Goal: Task Accomplishment & Management: Use online tool/utility

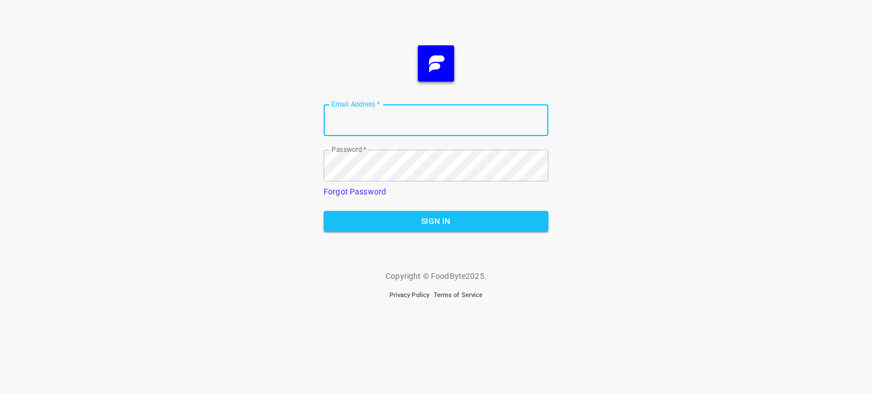
type input "[EMAIL_ADDRESS][DOMAIN_NAME]"
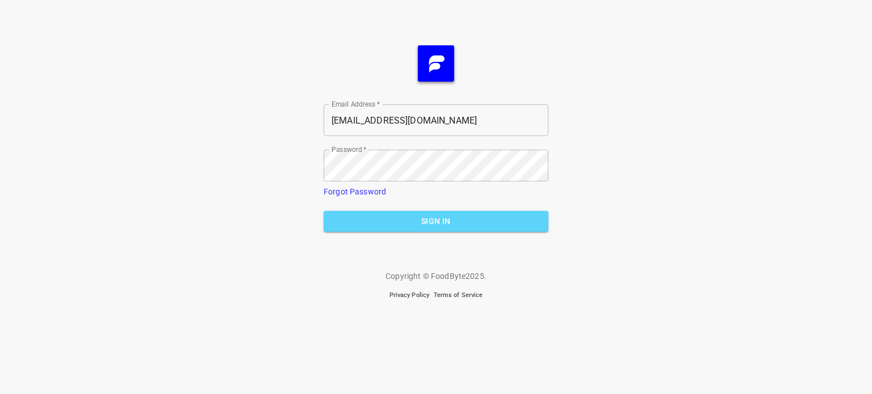
click at [432, 217] on span "Sign In" at bounding box center [436, 222] width 207 height 14
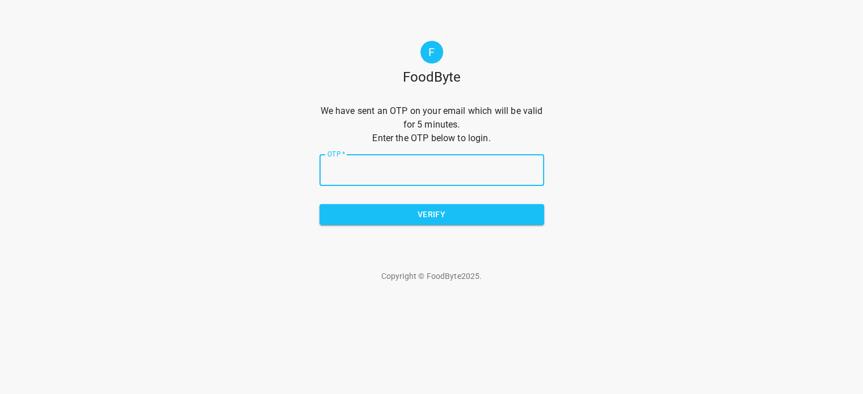
click at [413, 172] on input "OTP   *" at bounding box center [432, 170] width 225 height 32
type input "eeff54"
click at [463, 211] on span "Verify" at bounding box center [432, 215] width 207 height 14
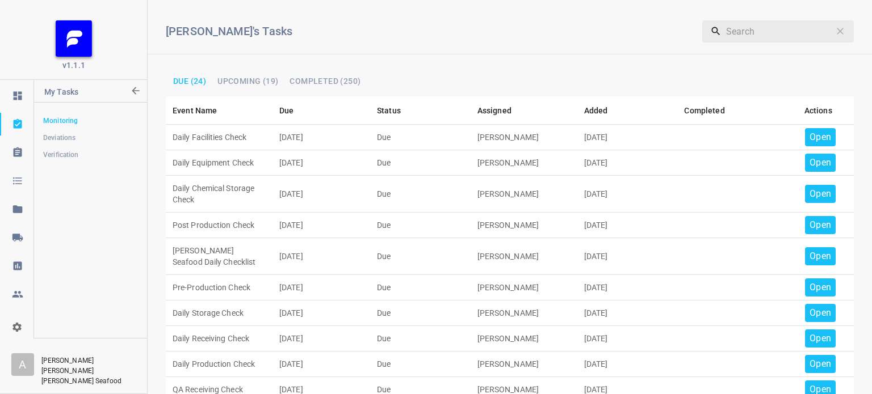
click at [814, 135] on p "Open" at bounding box center [820, 138] width 22 height 14
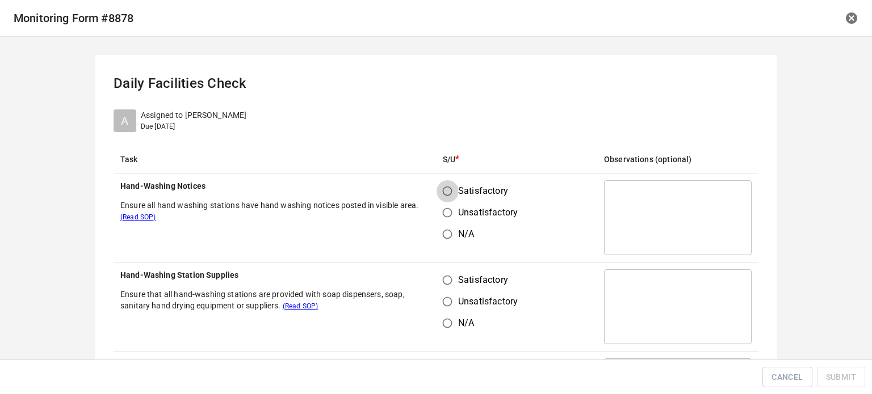
drag, startPoint x: 439, startPoint y: 190, endPoint x: 456, endPoint y: 275, distance: 86.9
click at [440, 190] on input "Satisfactory" at bounding box center [448, 192] width 22 height 22
radio input "true"
click at [458, 280] on span "Satisfactory" at bounding box center [483, 281] width 50 height 14
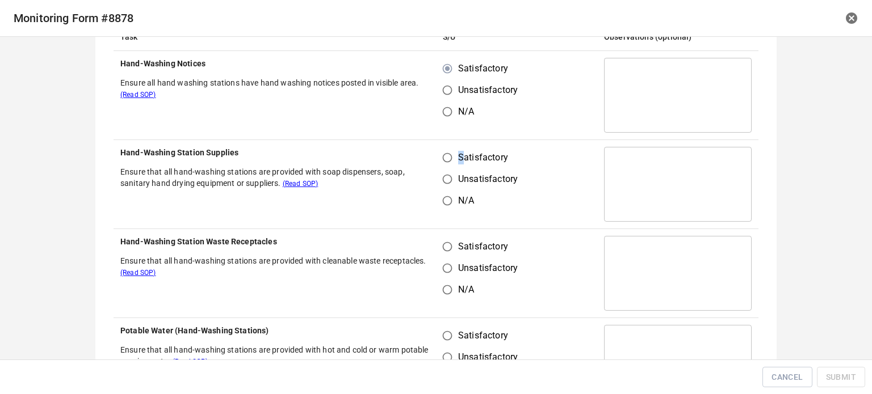
scroll to position [170, 0]
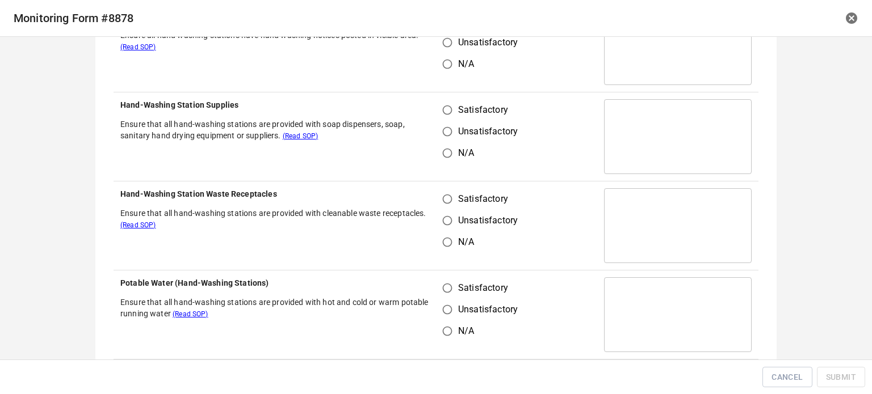
drag, startPoint x: 447, startPoint y: 97, endPoint x: 448, endPoint y: 106, distance: 8.5
click at [447, 98] on td "Satisfactory Unsatisfactory N/A" at bounding box center [516, 137] width 161 height 89
click at [444, 104] on input "Satisfactory" at bounding box center [448, 110] width 22 height 22
radio input "true"
drag, startPoint x: 446, startPoint y: 192, endPoint x: 454, endPoint y: 233, distance: 41.5
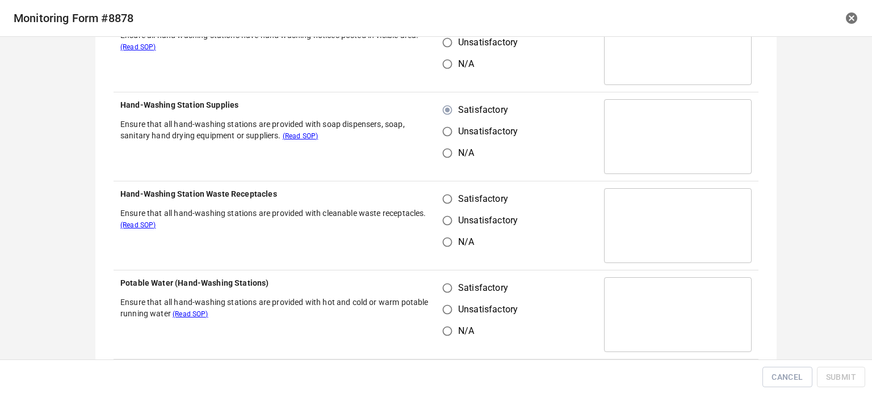
click at [445, 193] on input "Satisfactory" at bounding box center [448, 199] width 22 height 22
radio input "true"
click at [452, 288] on input "Satisfactory" at bounding box center [448, 289] width 22 height 22
radio input "true"
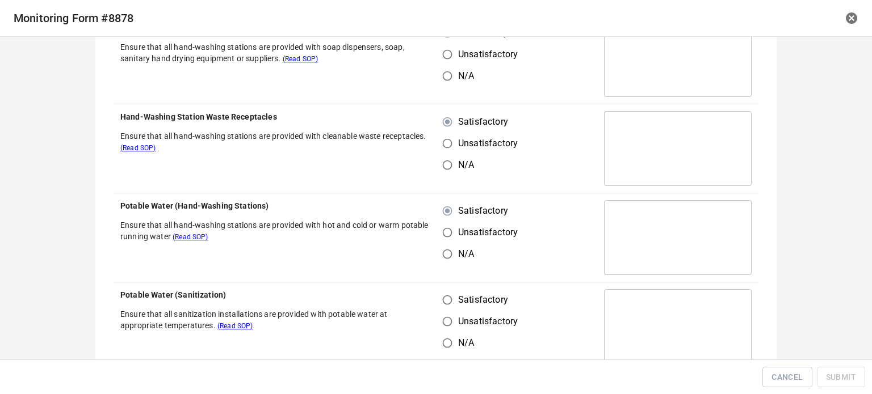
scroll to position [341, 0]
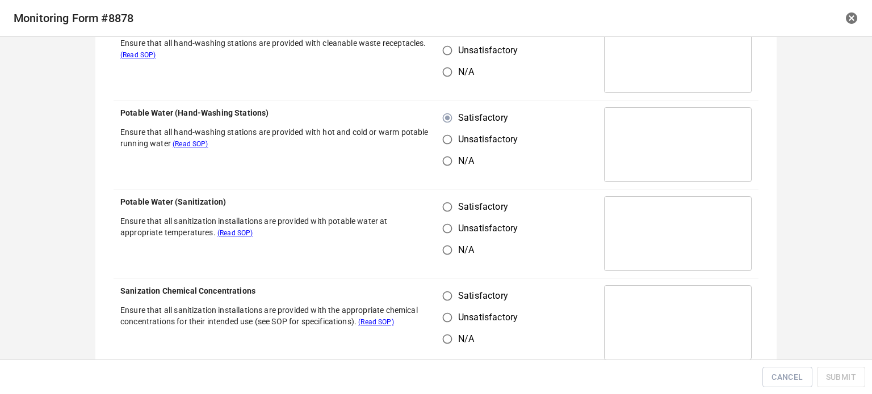
drag, startPoint x: 443, startPoint y: 202, endPoint x: 452, endPoint y: 261, distance: 60.2
click at [443, 202] on input "Satisfactory" at bounding box center [448, 207] width 22 height 22
radio input "true"
click at [450, 305] on input "Satisfactory" at bounding box center [448, 297] width 22 height 22
radio input "true"
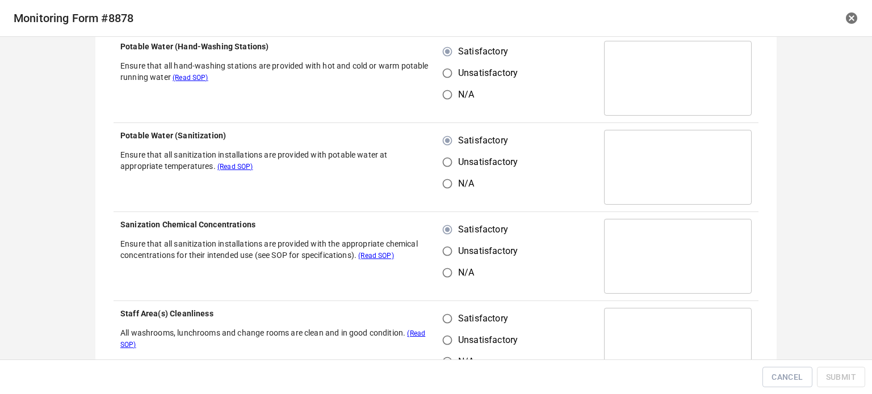
scroll to position [511, 0]
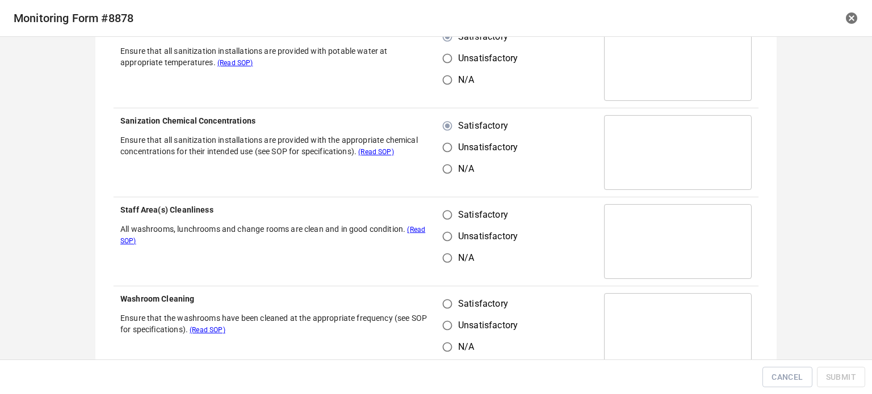
click at [448, 211] on input "Satisfactory" at bounding box center [448, 215] width 22 height 22
radio input "true"
drag, startPoint x: 437, startPoint y: 276, endPoint x: 454, endPoint y: 299, distance: 28.4
click at [453, 292] on tbody "Hand-Washing Notices Ensure all hand washing stations have hand washing notices…" at bounding box center [436, 64] width 645 height 802
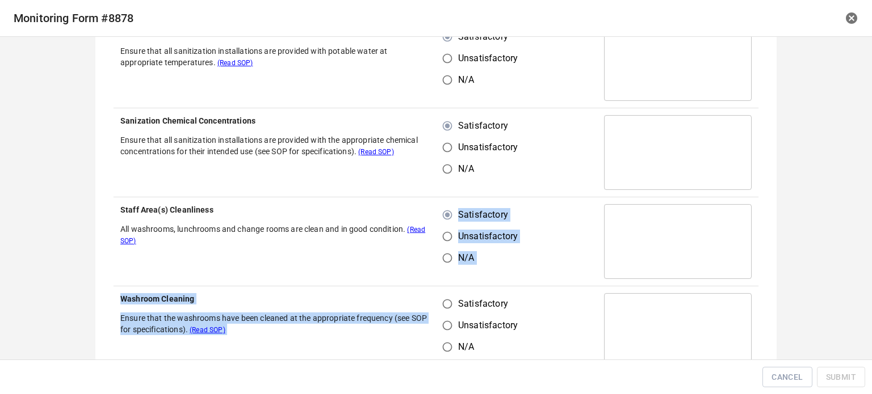
drag, startPoint x: 447, startPoint y: 301, endPoint x: 480, endPoint y: 295, distance: 33.5
click at [447, 301] on input "Satisfactory" at bounding box center [448, 304] width 22 height 22
radio input "true"
drag, startPoint x: 532, startPoint y: 267, endPoint x: 542, endPoint y: 261, distance: 11.0
click at [533, 267] on td "Satisfactory Unsatisfactory N/A" at bounding box center [516, 242] width 161 height 89
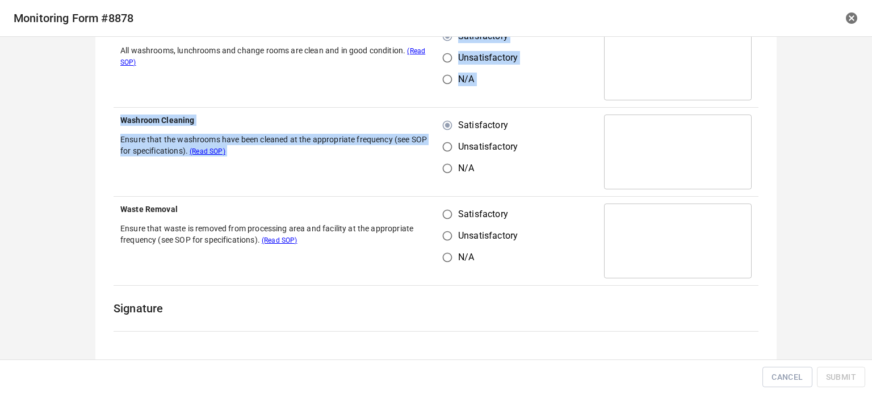
scroll to position [624, 0]
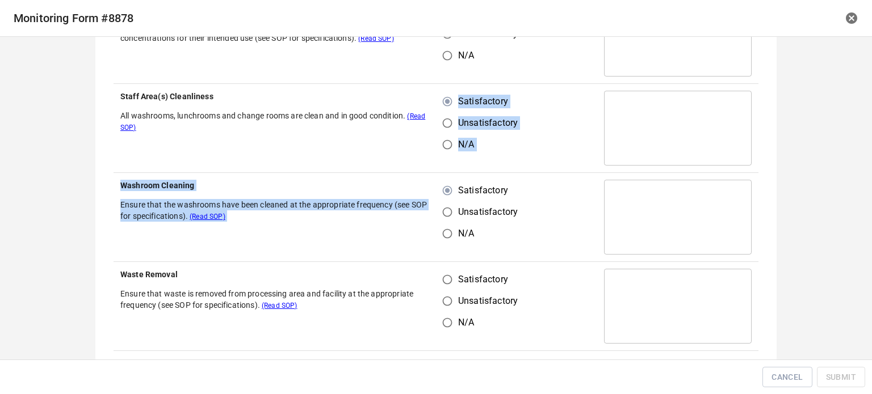
click at [445, 282] on input "Satisfactory" at bounding box center [448, 280] width 22 height 22
radio input "true"
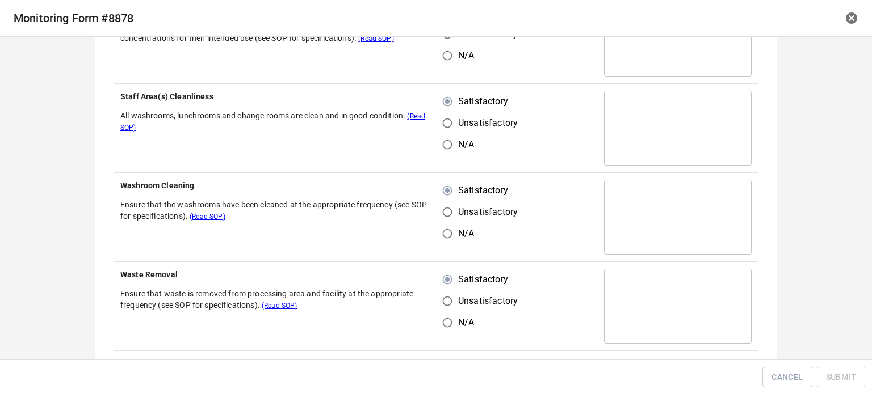
click at [570, 247] on td "Satisfactory Unsatisfactory N/A" at bounding box center [516, 217] width 161 height 89
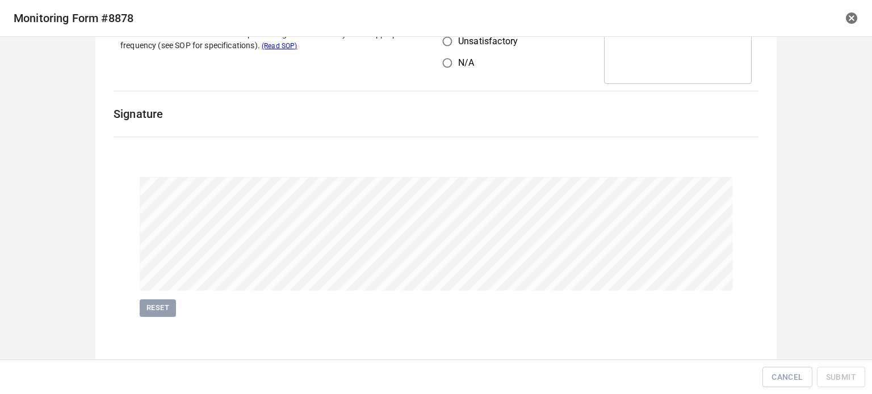
scroll to position [885, 0]
click at [840, 376] on span "Submit" at bounding box center [841, 378] width 30 height 14
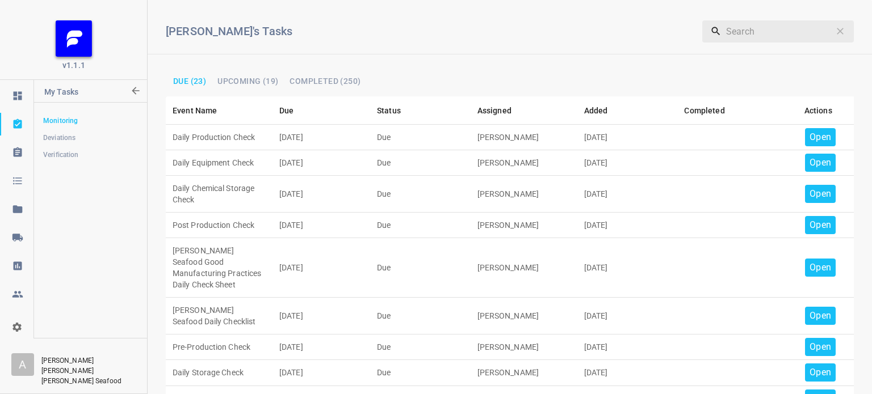
click at [809, 137] on p "Open" at bounding box center [820, 138] width 22 height 14
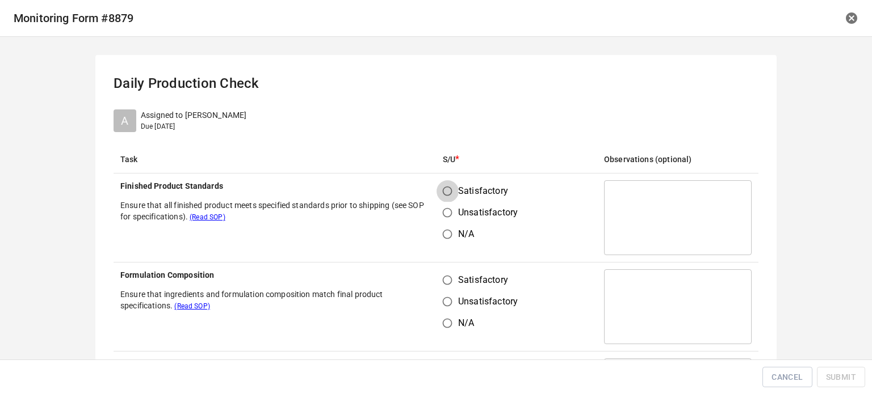
drag, startPoint x: 445, startPoint y: 195, endPoint x: 447, endPoint y: 224, distance: 29.6
click at [446, 195] on input "Satisfactory" at bounding box center [448, 192] width 22 height 22
radio input "true"
click at [458, 279] on span "Satisfactory" at bounding box center [483, 281] width 50 height 14
click at [454, 279] on input "Satisfactory" at bounding box center [448, 281] width 22 height 22
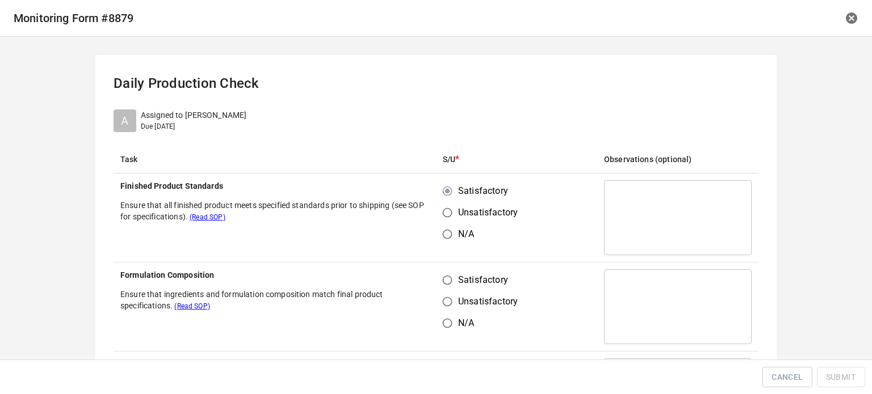
radio input "true"
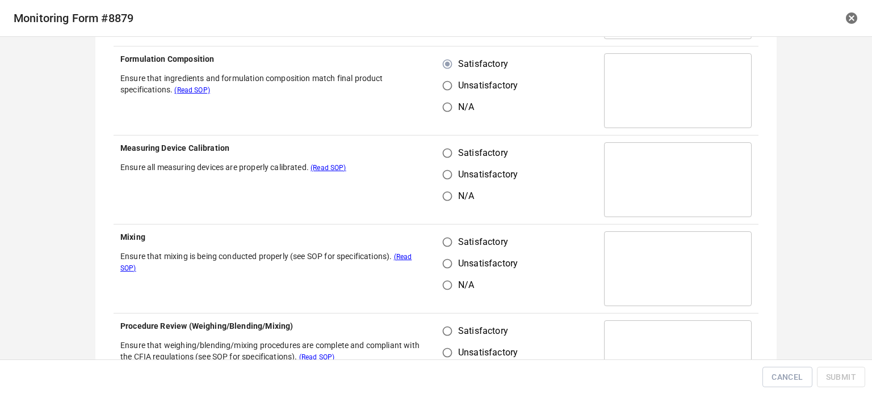
scroll to position [227, 0]
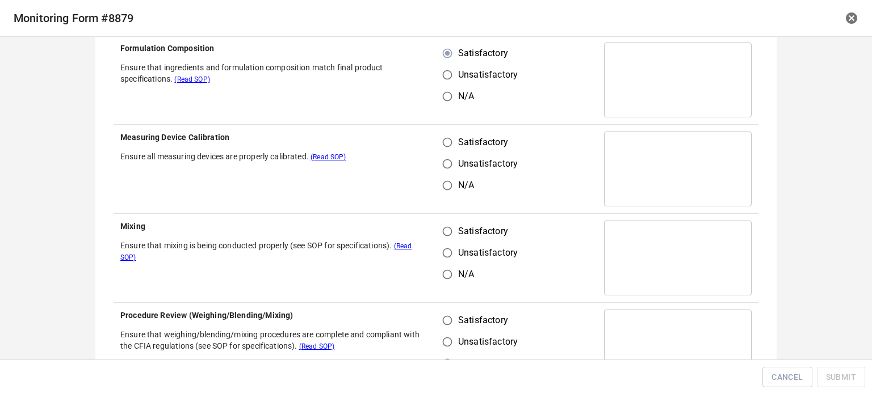
click at [441, 147] on input "Satisfactory" at bounding box center [448, 143] width 22 height 22
radio input "true"
drag, startPoint x: 446, startPoint y: 233, endPoint x: 444, endPoint y: 295, distance: 61.9
click at [448, 236] on input "Satisfactory" at bounding box center [448, 232] width 22 height 22
radio input "true"
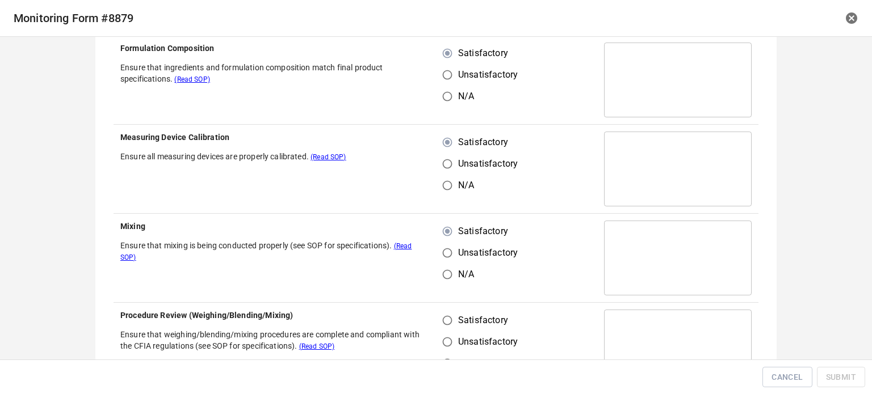
drag, startPoint x: 440, startPoint y: 321, endPoint x: 475, endPoint y: 318, distance: 34.2
click at [447, 322] on input "Satisfactory" at bounding box center [448, 321] width 22 height 22
radio input "true"
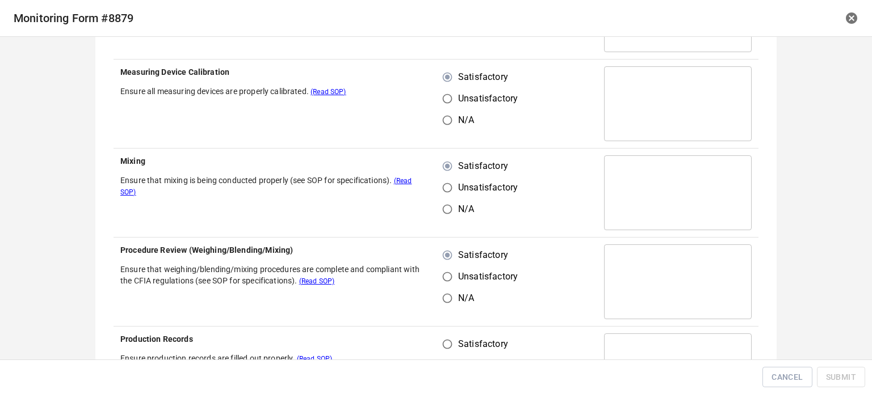
scroll to position [397, 0]
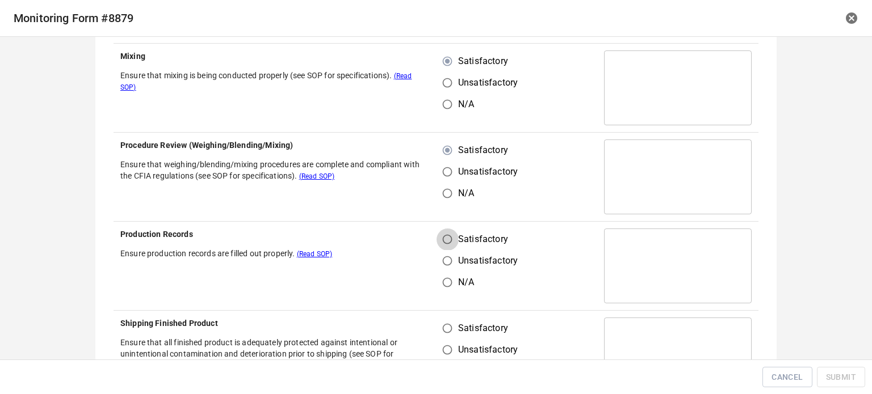
drag, startPoint x: 443, startPoint y: 242, endPoint x: 446, endPoint y: 320, distance: 77.8
click at [445, 249] on input "Satisfactory" at bounding box center [448, 240] width 22 height 22
radio input "true"
drag, startPoint x: 447, startPoint y: 329, endPoint x: 525, endPoint y: 274, distance: 95.4
click at [452, 334] on input "Satisfactory" at bounding box center [448, 329] width 22 height 22
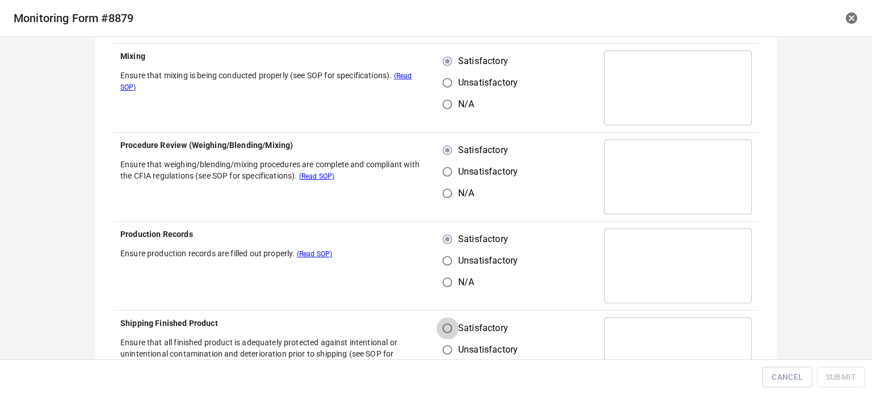
radio input "true"
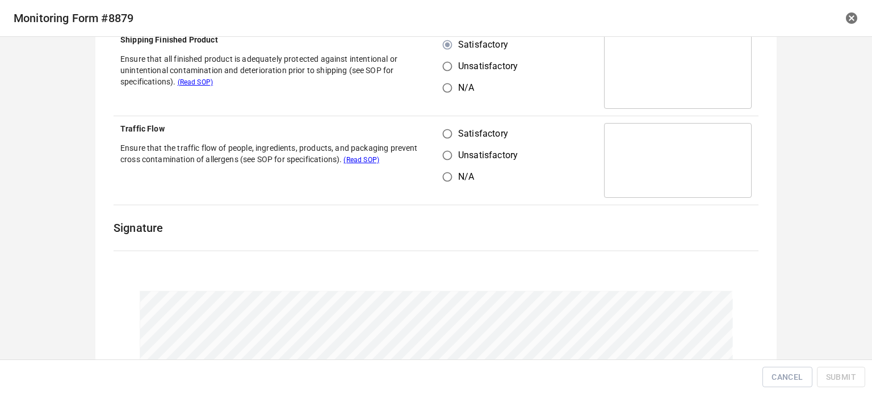
click at [443, 133] on input "Satisfactory" at bounding box center [448, 134] width 22 height 22
radio input "true"
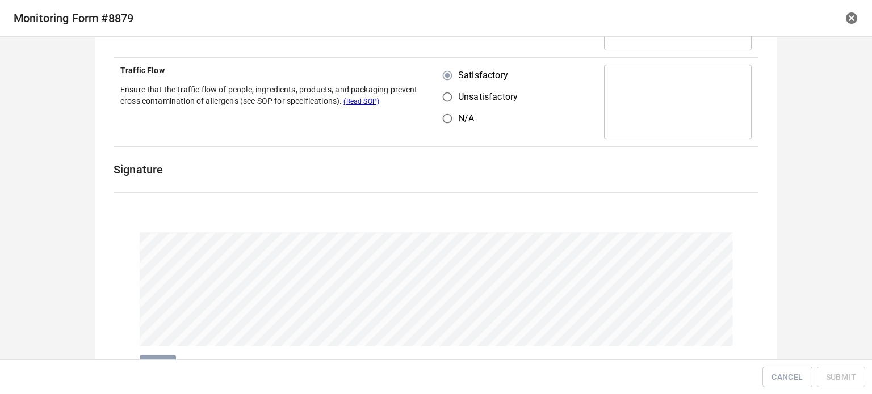
scroll to position [796, 0]
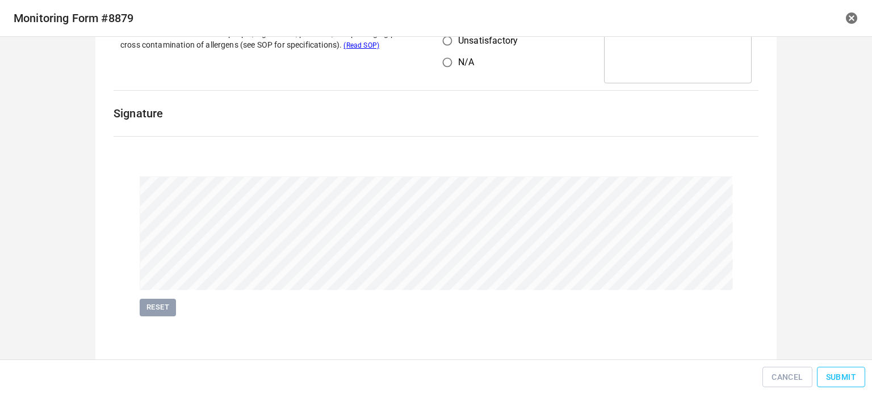
click at [834, 376] on span "Submit" at bounding box center [841, 378] width 30 height 14
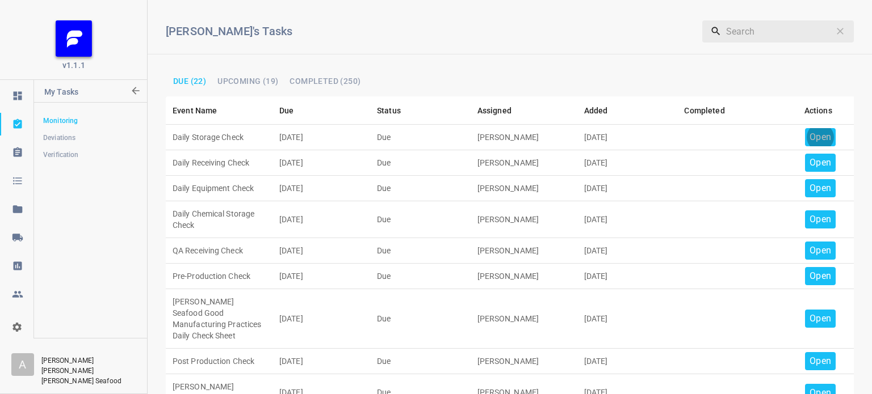
click at [811, 135] on p "Open" at bounding box center [820, 138] width 22 height 14
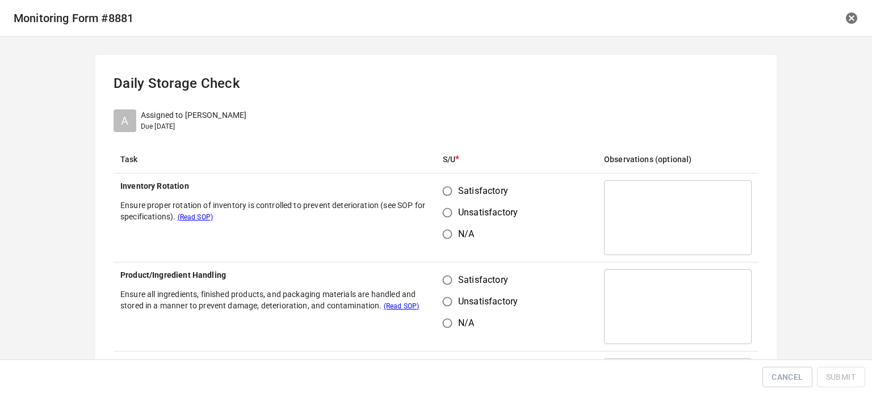
drag, startPoint x: 433, startPoint y: 194, endPoint x: 439, endPoint y: 194, distance: 6.8
click at [437, 195] on input "Satisfactory" at bounding box center [448, 192] width 22 height 22
radio input "true"
drag, startPoint x: 440, startPoint y: 278, endPoint x: 541, endPoint y: 170, distance: 147.0
click at [440, 278] on input "Satisfactory" at bounding box center [448, 281] width 22 height 22
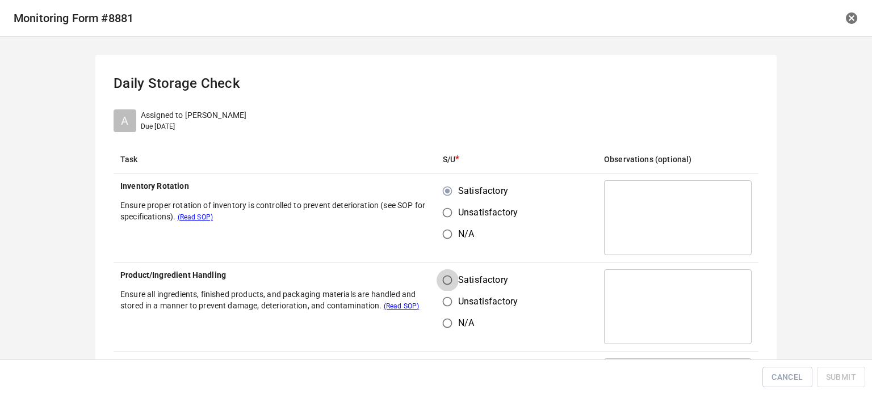
radio input "true"
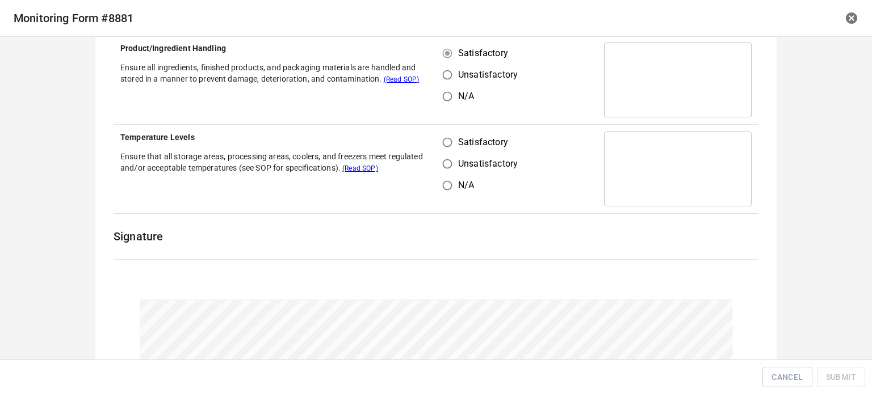
click at [440, 142] on input "Satisfactory" at bounding box center [448, 143] width 22 height 22
radio input "true"
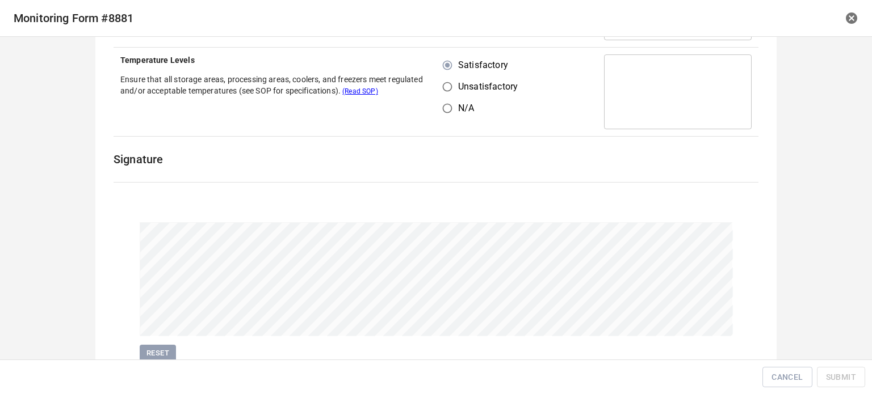
scroll to position [351, 0]
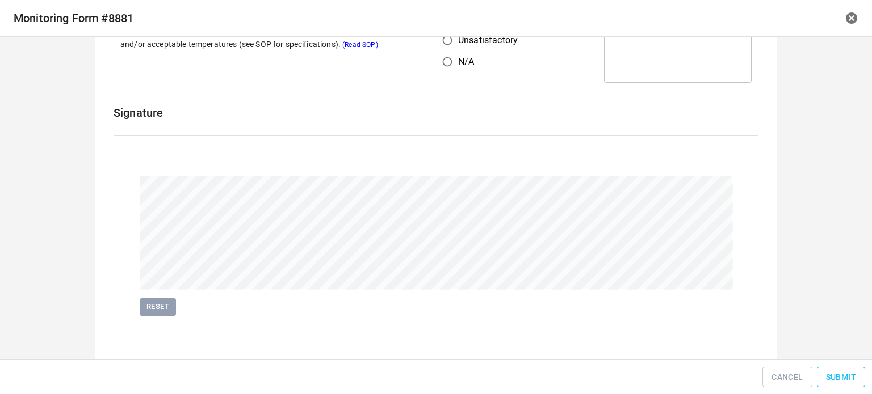
click at [848, 388] on div "Cancel Submit" at bounding box center [436, 378] width 863 height 26
click at [842, 381] on span "Submit" at bounding box center [841, 378] width 30 height 14
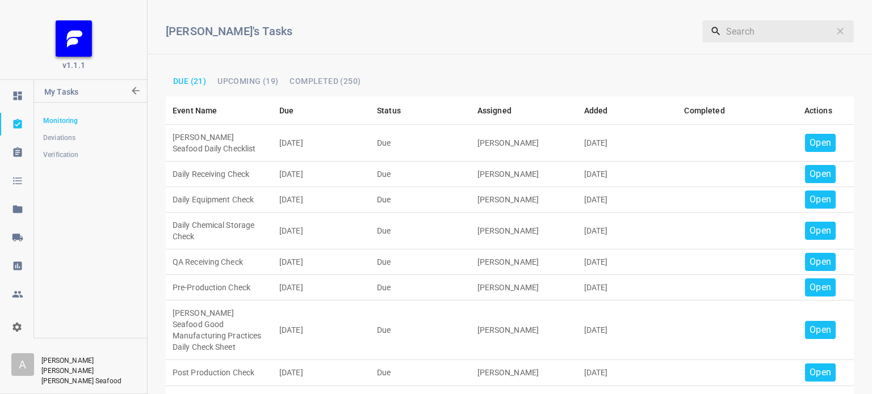
click at [815, 141] on p "Open" at bounding box center [820, 143] width 22 height 14
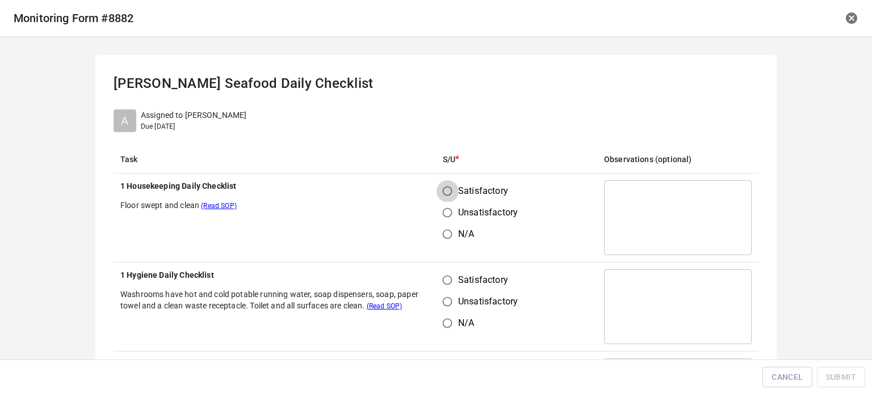
click at [442, 193] on input "Satisfactory" at bounding box center [448, 192] width 22 height 22
radio input "true"
click at [444, 280] on input "Satisfactory" at bounding box center [448, 281] width 22 height 22
radio input "true"
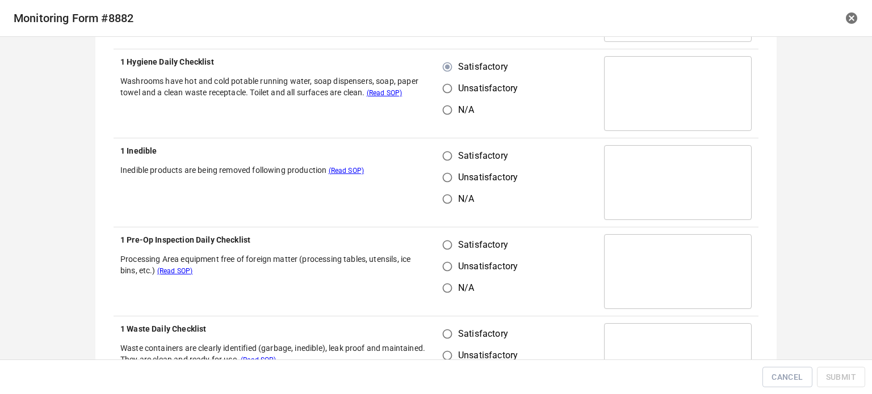
scroll to position [227, 0]
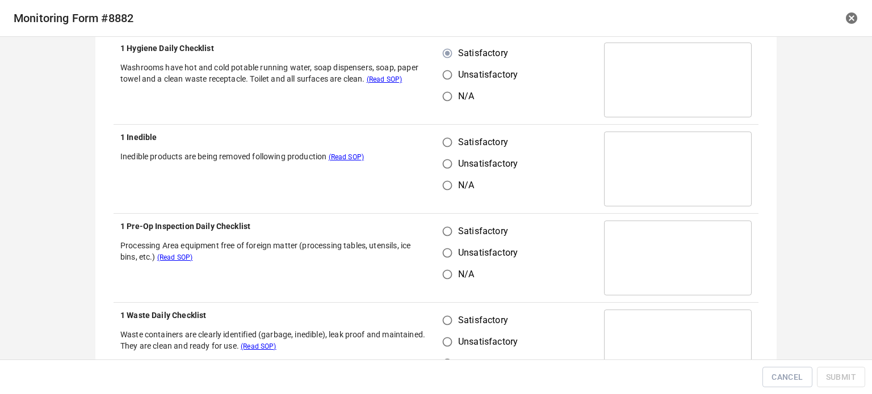
click at [438, 133] on input "Satisfactory" at bounding box center [448, 143] width 22 height 22
radio input "true"
click at [440, 238] on input "Satisfactory" at bounding box center [448, 232] width 22 height 22
radio input "true"
click at [447, 329] on input "Satisfactory" at bounding box center [448, 321] width 22 height 22
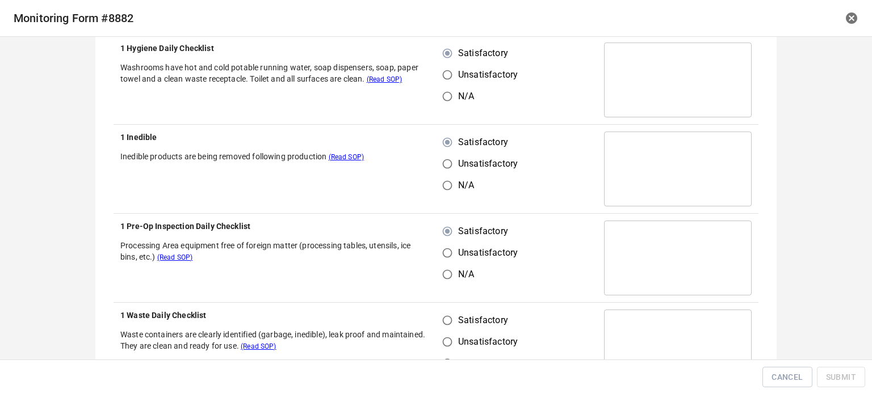
radio input "true"
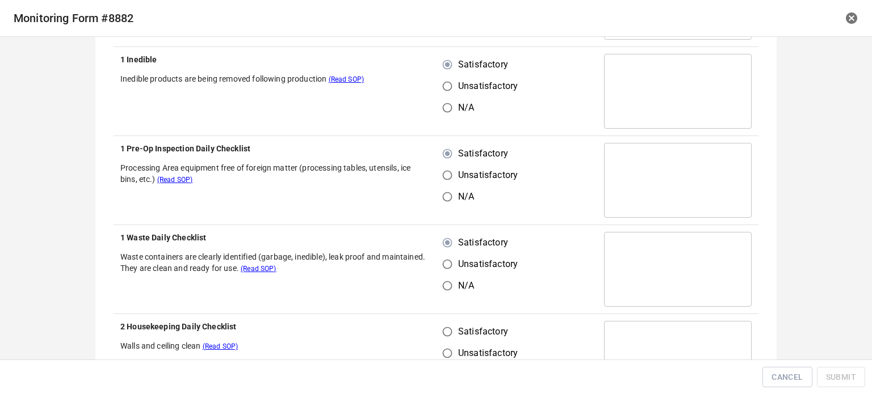
scroll to position [511, 0]
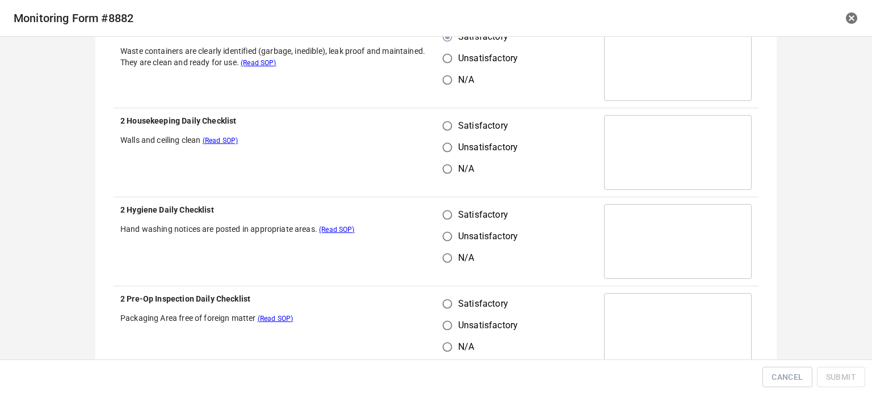
click at [438, 133] on input "Satisfactory" at bounding box center [448, 126] width 22 height 22
radio input "true"
drag, startPoint x: 436, startPoint y: 213, endPoint x: 445, endPoint y: 240, distance: 28.2
click at [437, 214] on input "Satisfactory" at bounding box center [448, 215] width 22 height 22
radio input "true"
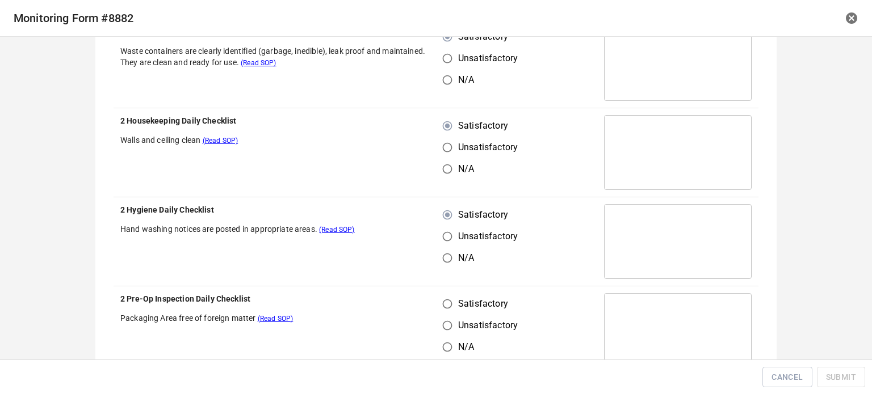
drag, startPoint x: 442, startPoint y: 310, endPoint x: 457, endPoint y: 308, distance: 14.9
click at [444, 310] on input "Satisfactory" at bounding box center [448, 304] width 22 height 22
radio input "true"
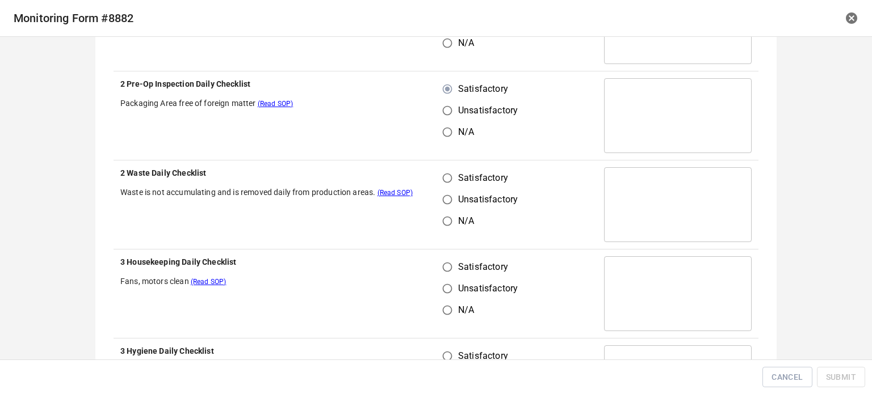
scroll to position [738, 0]
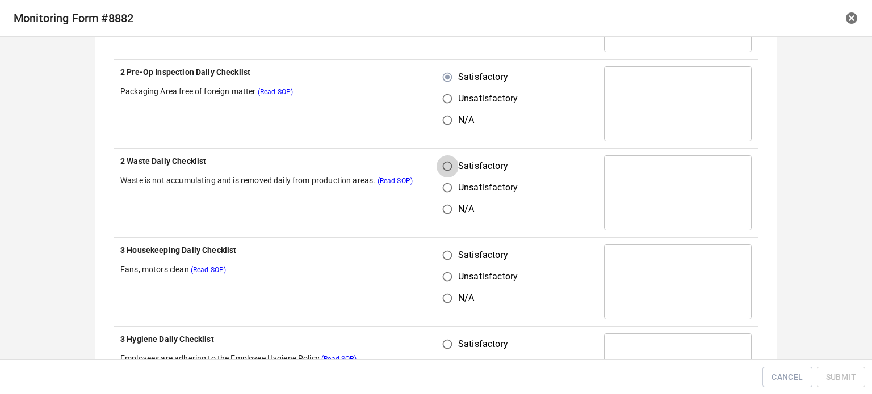
click at [439, 157] on input "Satisfactory" at bounding box center [448, 167] width 22 height 22
radio input "true"
click at [443, 254] on input "Satisfactory" at bounding box center [448, 256] width 22 height 22
radio input "true"
drag, startPoint x: 444, startPoint y: 334, endPoint x: 456, endPoint y: 340, distance: 13.5
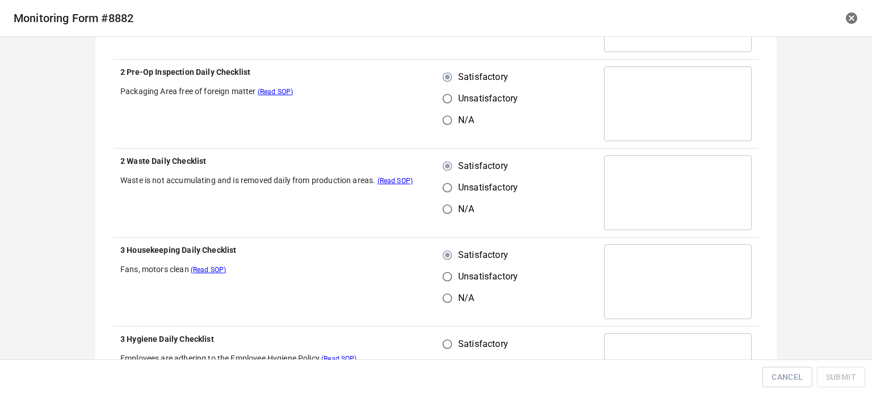
click at [446, 336] on input "Satisfactory" at bounding box center [448, 345] width 22 height 22
radio input "true"
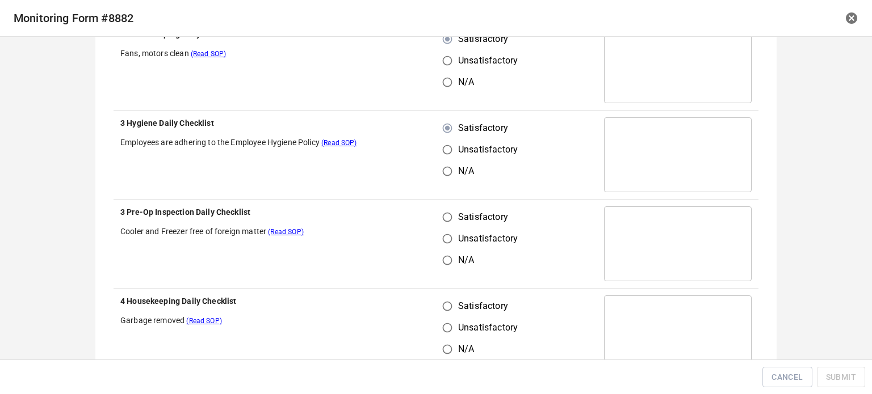
scroll to position [965, 0]
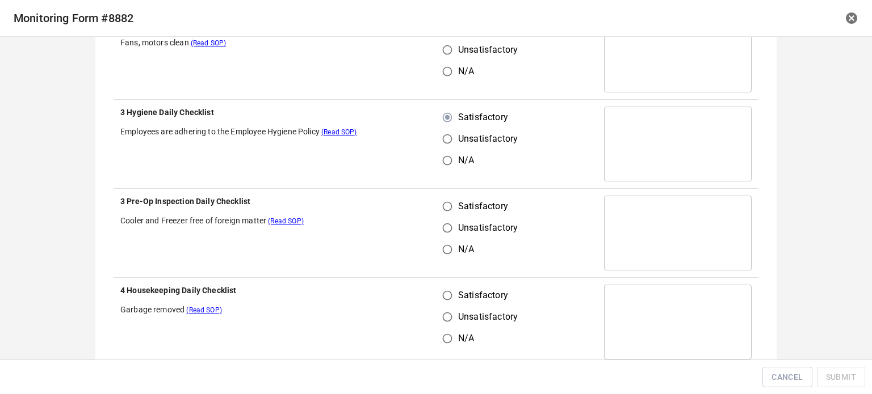
click at [444, 215] on input "Satisfactory" at bounding box center [448, 207] width 22 height 22
radio input "true"
click at [440, 291] on input "Satisfactory" at bounding box center [448, 296] width 22 height 22
radio input "true"
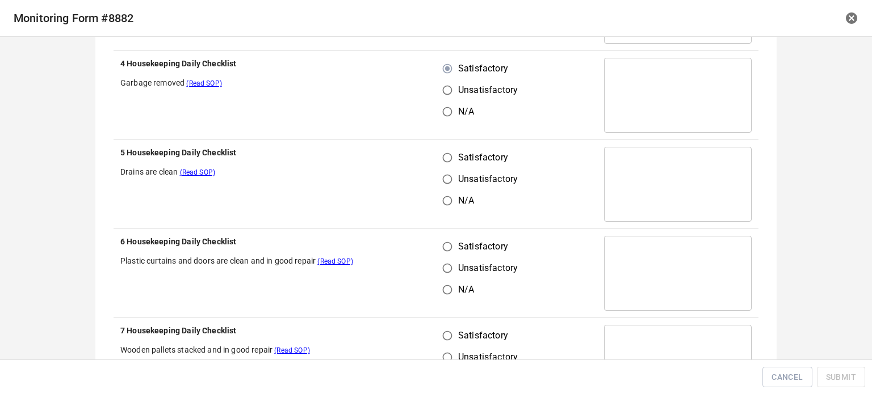
click at [440, 152] on input "Satisfactory" at bounding box center [448, 158] width 22 height 22
radio input "true"
click at [443, 246] on input "Satisfactory" at bounding box center [448, 247] width 22 height 22
radio input "true"
click at [444, 337] on input "Satisfactory" at bounding box center [448, 336] width 22 height 22
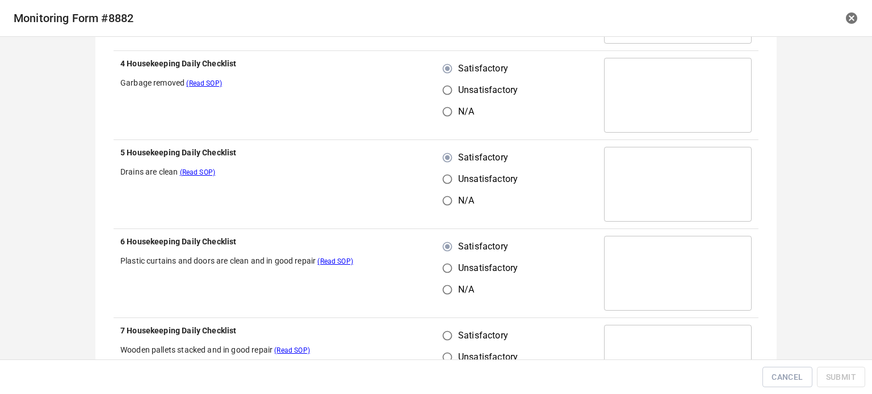
radio input "true"
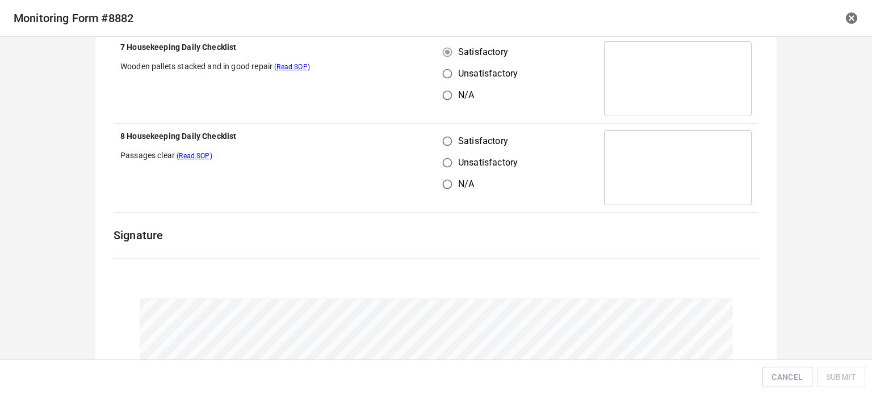
click at [437, 141] on input "Satisfactory" at bounding box center [448, 142] width 22 height 22
radio input "true"
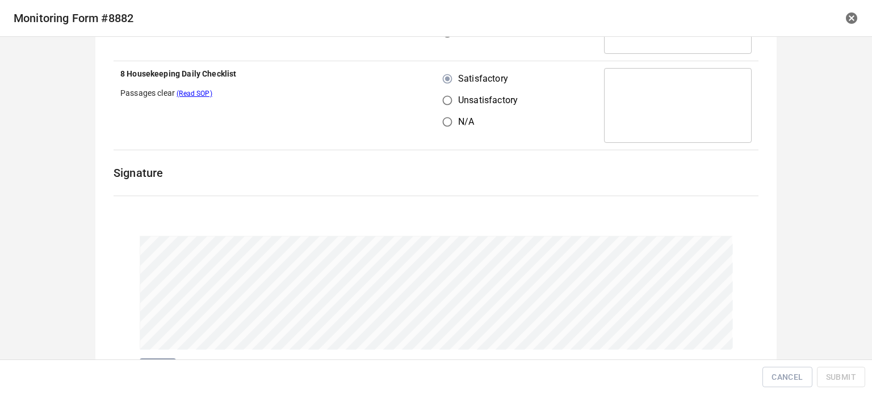
scroll to position [1597, 0]
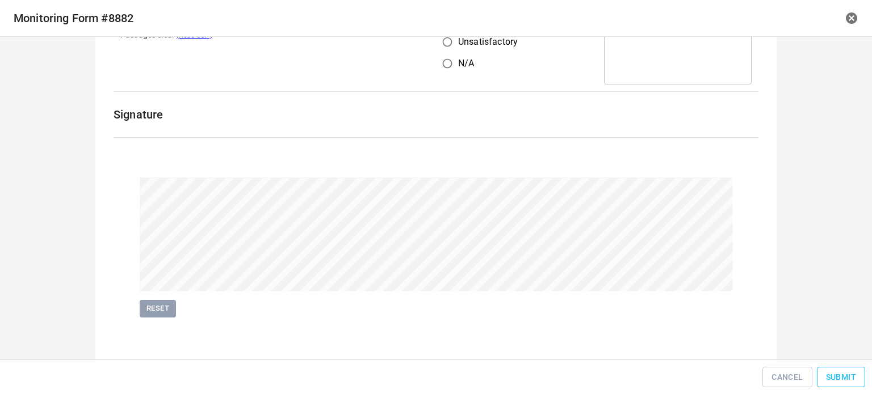
click at [843, 376] on span "Submit" at bounding box center [841, 378] width 30 height 14
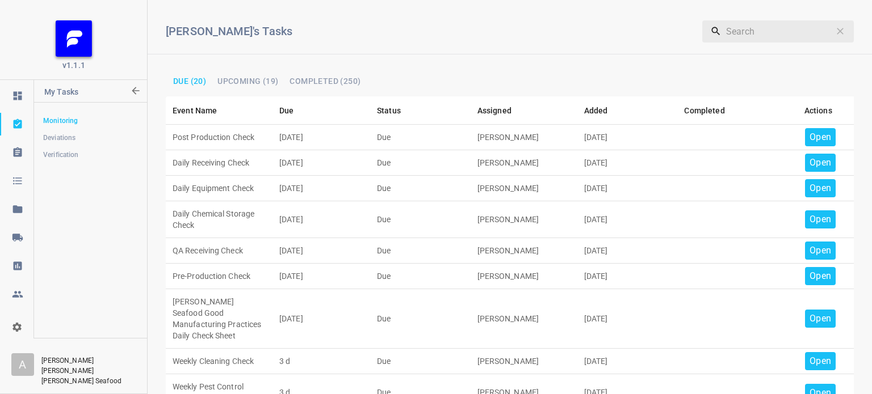
click at [810, 135] on p "Open" at bounding box center [820, 138] width 22 height 14
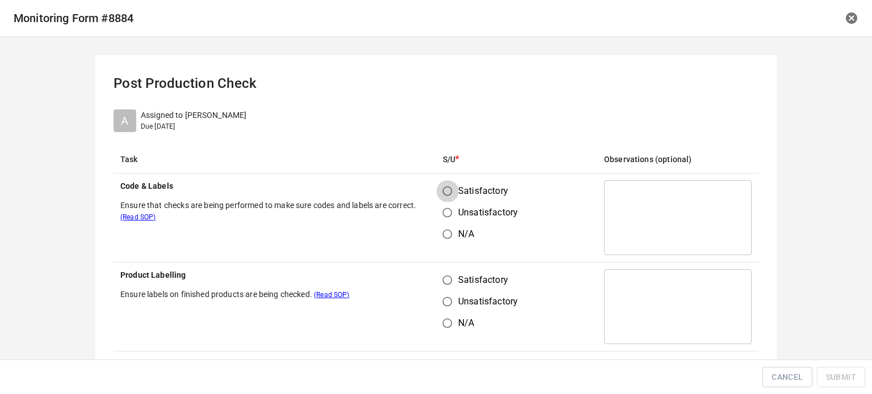
drag, startPoint x: 451, startPoint y: 194, endPoint x: 450, endPoint y: 266, distance: 72.1
click at [450, 194] on input "Satisfactory" at bounding box center [448, 192] width 22 height 22
radio input "true"
click at [451, 274] on input "Satisfactory" at bounding box center [448, 281] width 22 height 22
radio input "true"
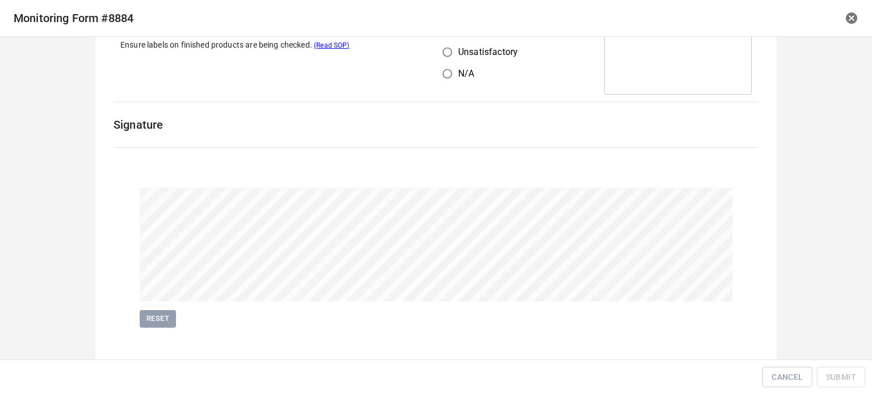
scroll to position [262, 0]
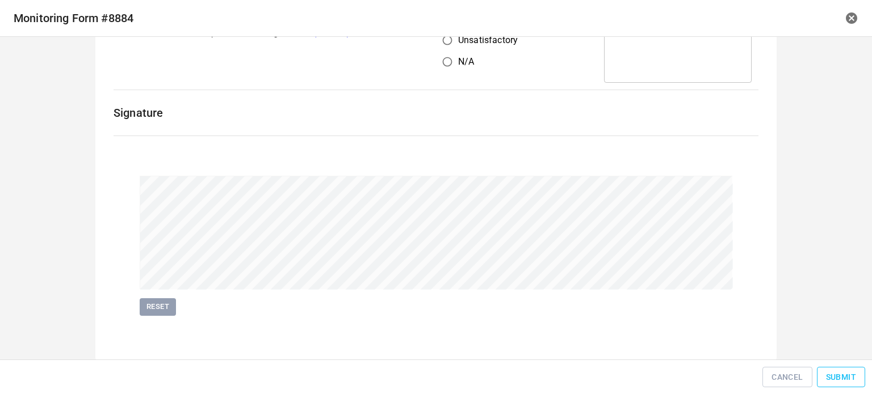
click at [834, 380] on span "Submit" at bounding box center [841, 378] width 30 height 14
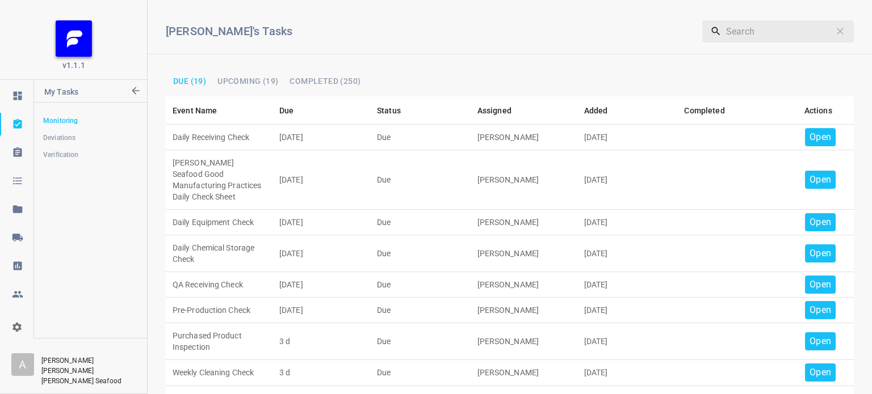
click at [812, 138] on p "Open" at bounding box center [820, 138] width 22 height 14
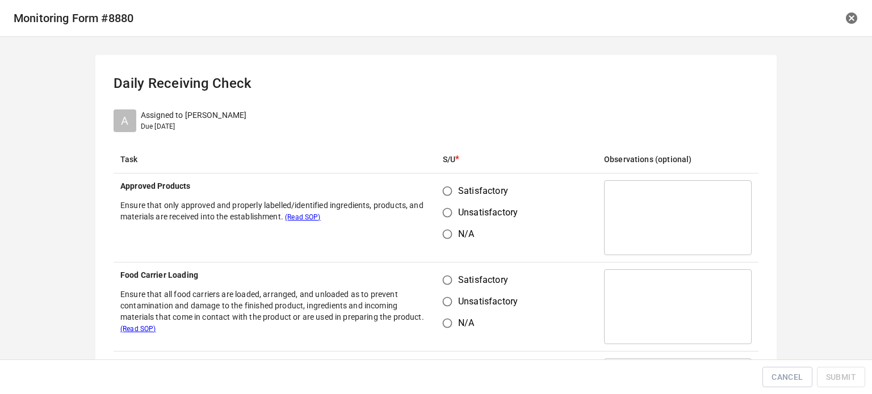
drag, startPoint x: 456, startPoint y: 194, endPoint x: 452, endPoint y: 204, distance: 11.5
click at [458, 194] on span "Satisfactory" at bounding box center [483, 191] width 50 height 14
click at [455, 194] on input "Satisfactory" at bounding box center [448, 192] width 22 height 22
radio input "true"
click at [437, 280] on input "Satisfactory" at bounding box center [448, 281] width 22 height 22
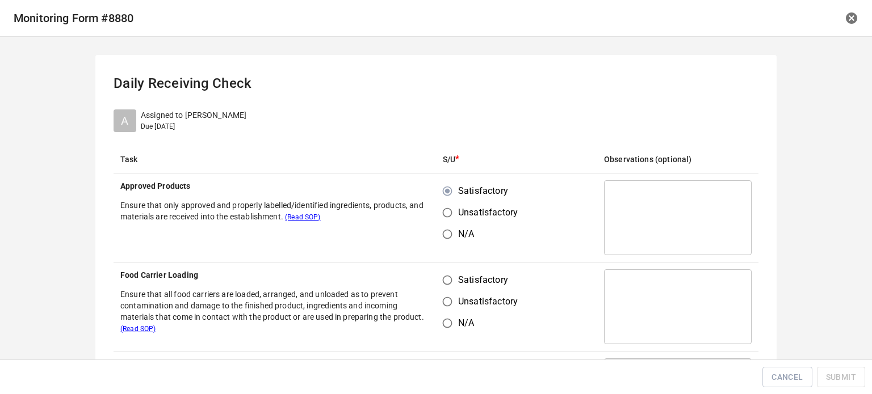
radio input "true"
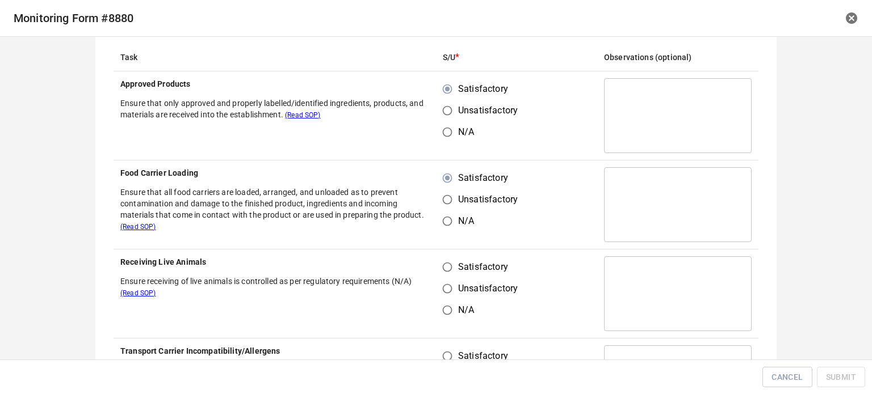
scroll to position [227, 0]
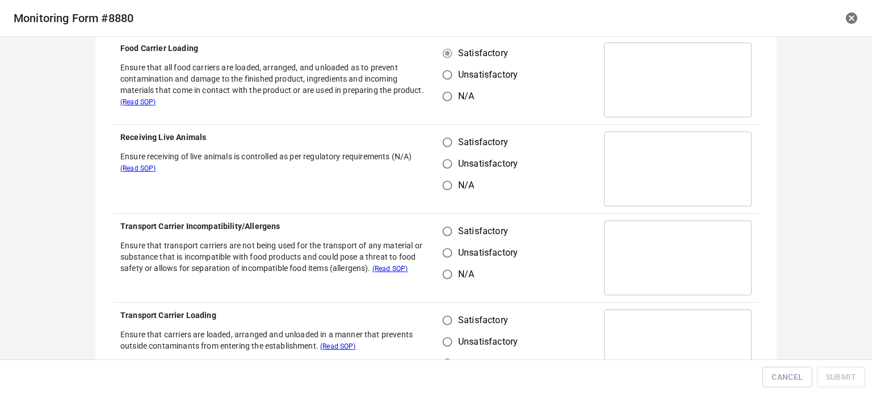
click at [440, 141] on input "Satisfactory" at bounding box center [448, 143] width 22 height 22
radio input "true"
click at [439, 228] on input "Satisfactory" at bounding box center [448, 232] width 22 height 22
radio input "true"
drag, startPoint x: 446, startPoint y: 312, endPoint x: 452, endPoint y: 313, distance: 5.7
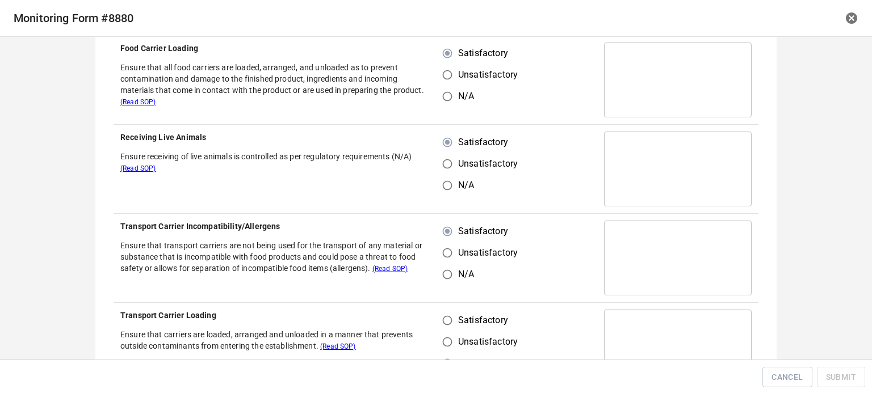
click at [449, 313] on input "Satisfactory" at bounding box center [448, 321] width 22 height 22
radio input "true"
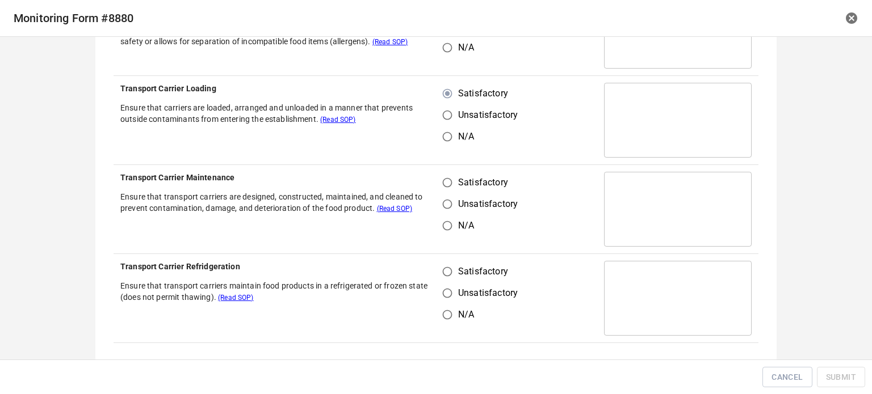
drag, startPoint x: 439, startPoint y: 174, endPoint x: 451, endPoint y: 202, distance: 30.0
click at [440, 181] on input "Satisfactory" at bounding box center [448, 183] width 22 height 22
radio input "true"
drag, startPoint x: 450, startPoint y: 279, endPoint x: 465, endPoint y: 262, distance: 22.5
click at [451, 279] on input "Satisfactory" at bounding box center [448, 272] width 22 height 22
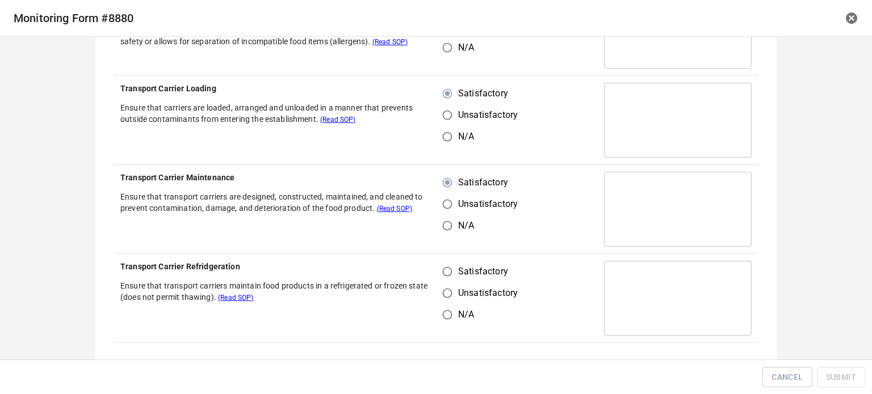
radio input "true"
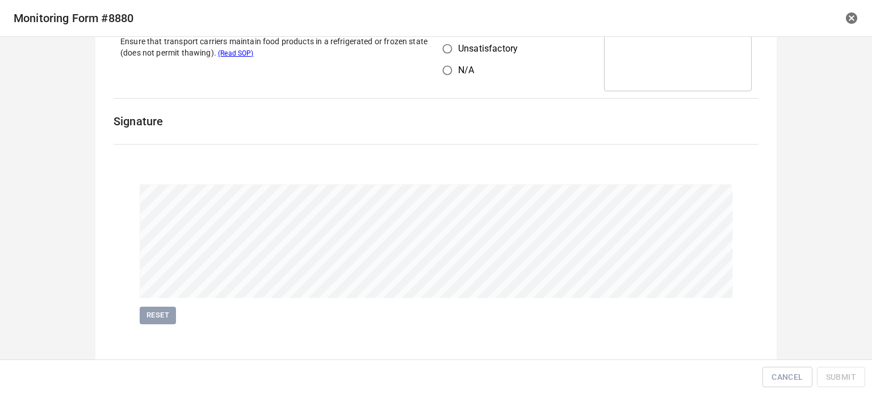
scroll to position [707, 0]
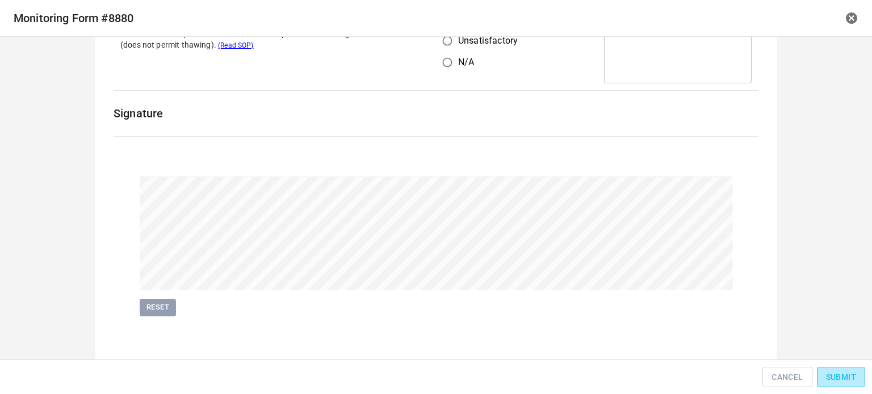
click at [829, 384] on button "Submit" at bounding box center [841, 377] width 48 height 21
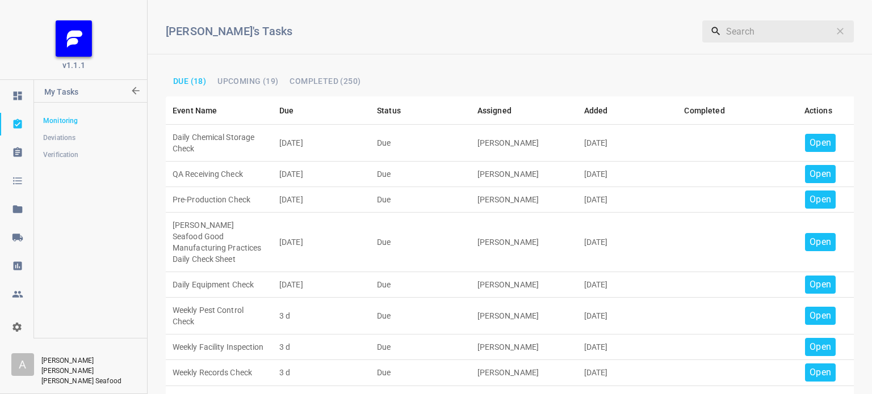
click at [812, 141] on p "Open" at bounding box center [820, 143] width 22 height 14
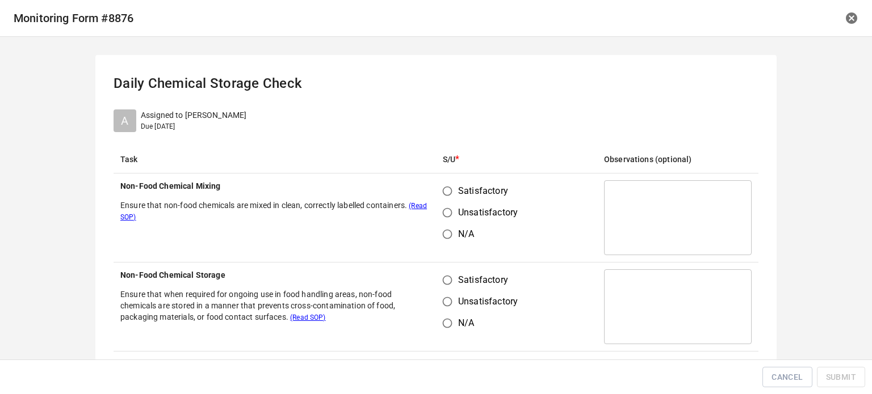
drag, startPoint x: 431, startPoint y: 192, endPoint x: 471, endPoint y: 237, distance: 60.3
click at [436, 195] on tr "Non-Food Chemical Mixing Ensure that non-food chemicals are mixed in clean, cor…" at bounding box center [436, 218] width 645 height 89
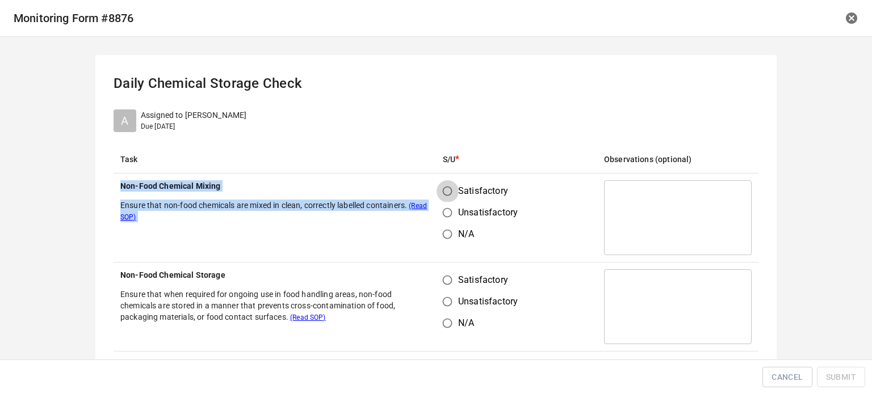
drag, startPoint x: 440, startPoint y: 189, endPoint x: 571, endPoint y: 238, distance: 139.6
click at [441, 189] on input "Satisfactory" at bounding box center [448, 192] width 22 height 22
radio input "true"
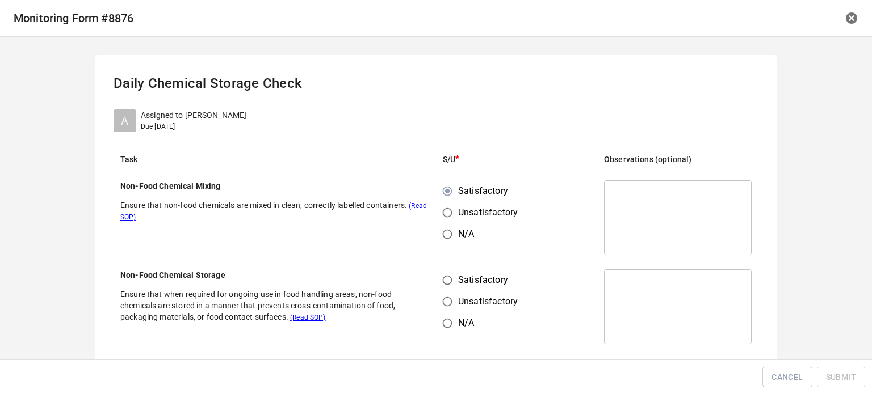
click at [571, 238] on td "Satisfactory Unsatisfactory N/A" at bounding box center [516, 218] width 161 height 89
click at [444, 283] on input "Satisfactory" at bounding box center [448, 281] width 22 height 22
radio input "true"
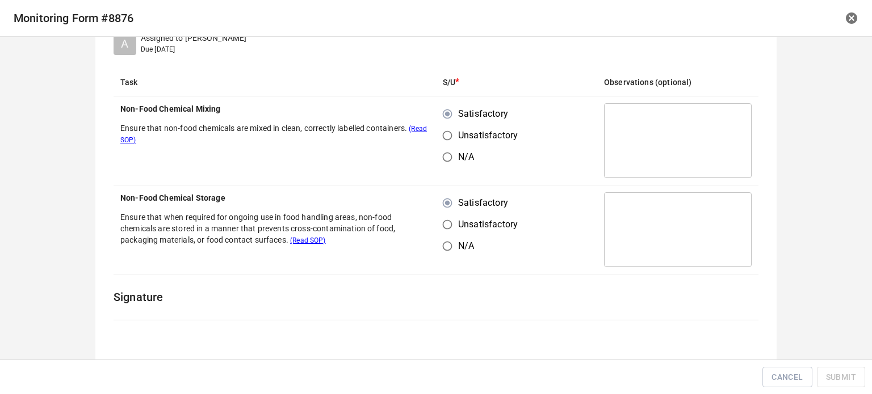
scroll to position [227, 0]
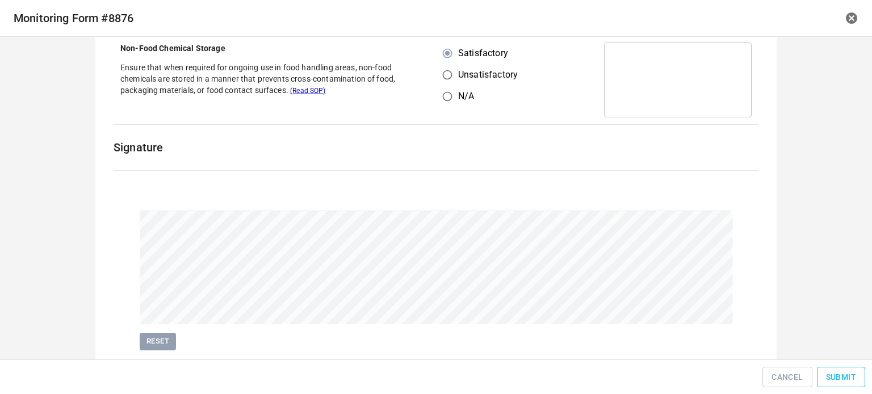
click at [857, 385] on button "Submit" at bounding box center [841, 377] width 48 height 21
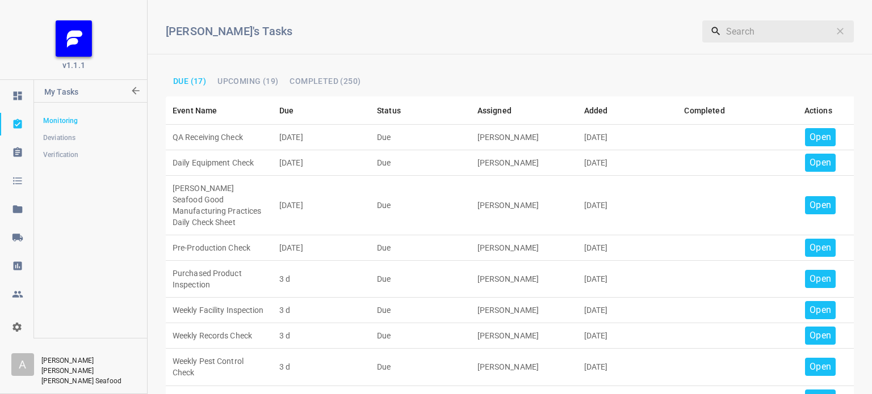
click at [820, 134] on p "Open" at bounding box center [820, 138] width 22 height 14
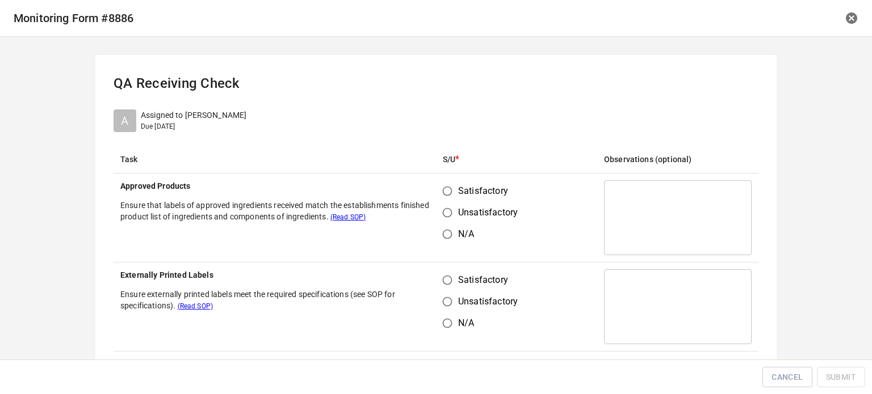
drag, startPoint x: 443, startPoint y: 188, endPoint x: 452, endPoint y: 258, distance: 71.0
click at [443, 190] on input "Satisfactory" at bounding box center [448, 192] width 22 height 22
radio input "true"
drag, startPoint x: 447, startPoint y: 272, endPoint x: 502, endPoint y: 235, distance: 66.3
click at [447, 272] on input "Satisfactory" at bounding box center [448, 281] width 22 height 22
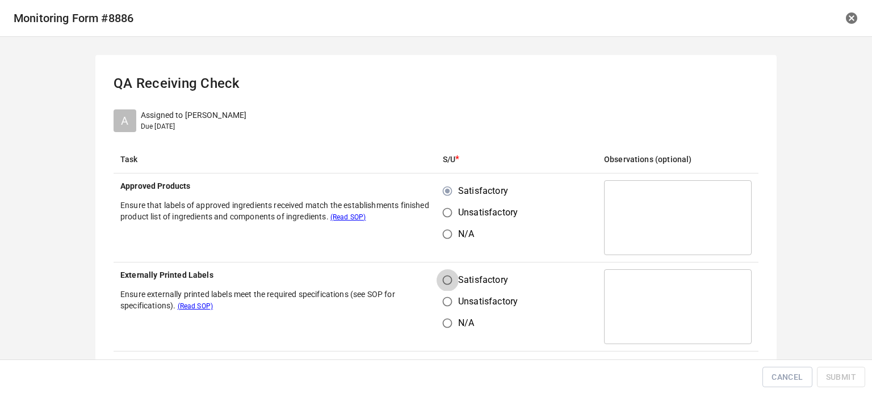
radio input "true"
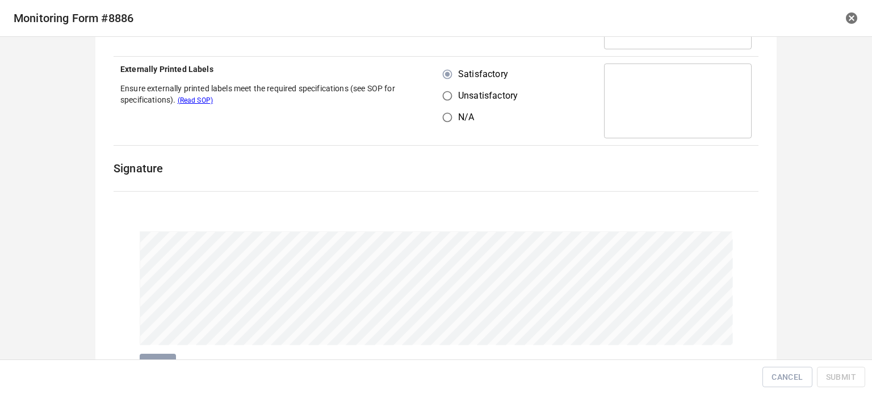
scroll to position [262, 0]
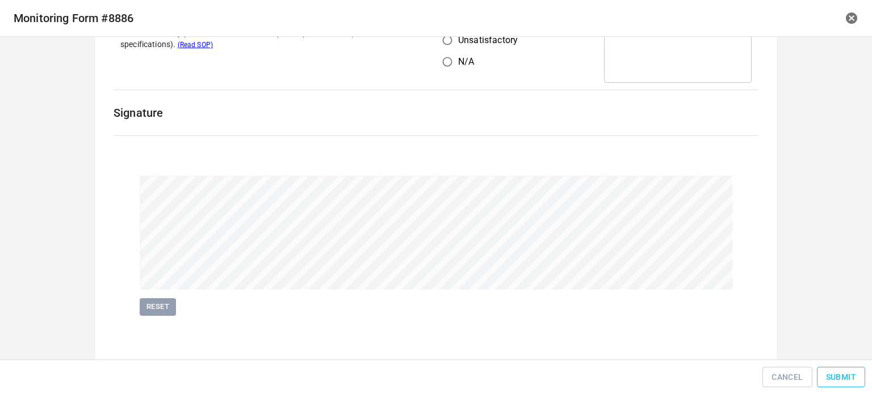
click at [834, 372] on span "Submit" at bounding box center [841, 378] width 30 height 14
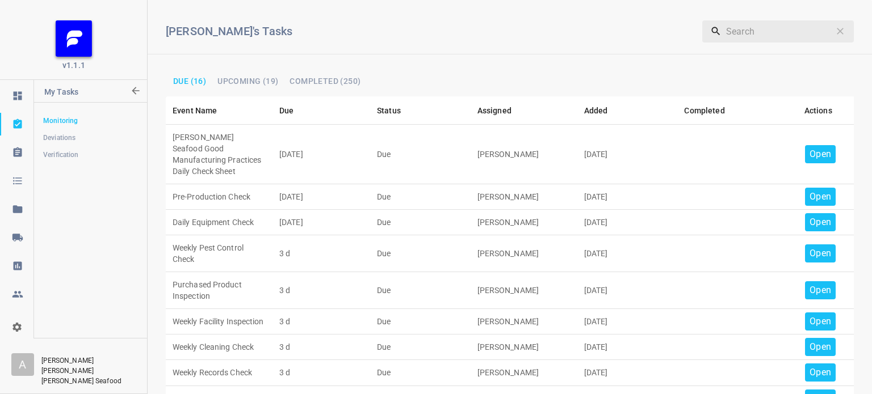
click at [809, 150] on p "Open" at bounding box center [820, 155] width 22 height 14
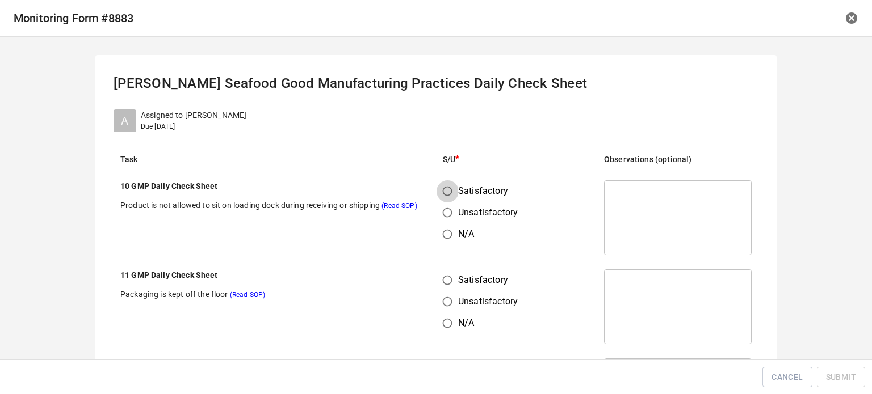
click at [443, 194] on input "Satisfactory" at bounding box center [448, 192] width 22 height 22
radio input "true"
click at [447, 292] on input "Unsatisfactory" at bounding box center [448, 302] width 22 height 22
radio input "true"
click at [447, 276] on input "Satisfactory" at bounding box center [448, 281] width 22 height 22
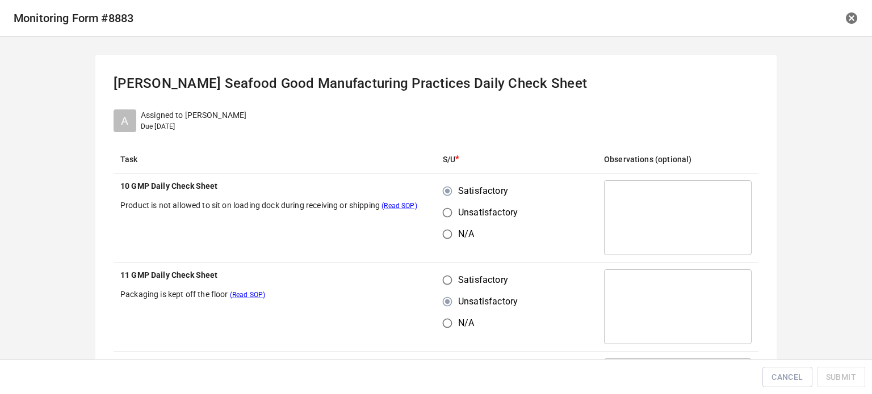
radio input "true"
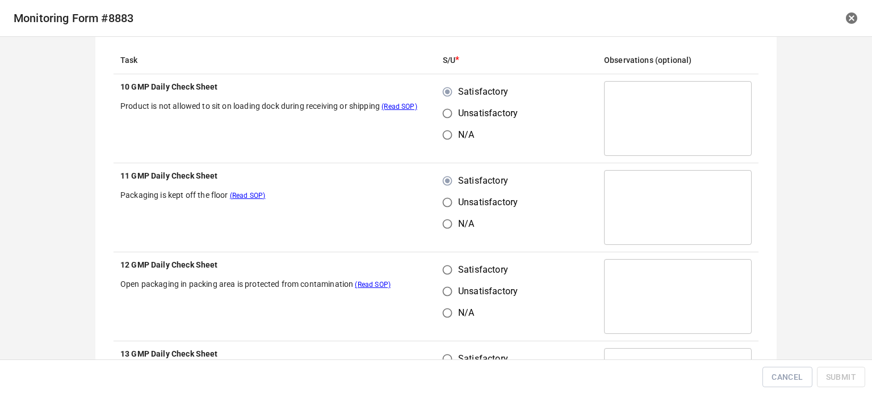
scroll to position [170, 0]
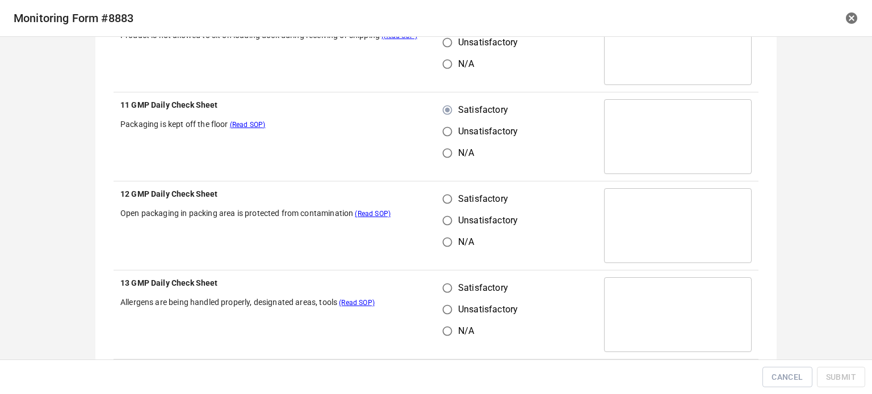
drag, startPoint x: 442, startPoint y: 188, endPoint x: 449, endPoint y: 228, distance: 41.0
click at [442, 195] on td "Satisfactory Unsatisfactory N/A" at bounding box center [516, 226] width 161 height 89
click at [441, 203] on input "Satisfactory" at bounding box center [448, 199] width 22 height 22
radio input "true"
drag, startPoint x: 447, startPoint y: 272, endPoint x: 454, endPoint y: 286, distance: 15.0
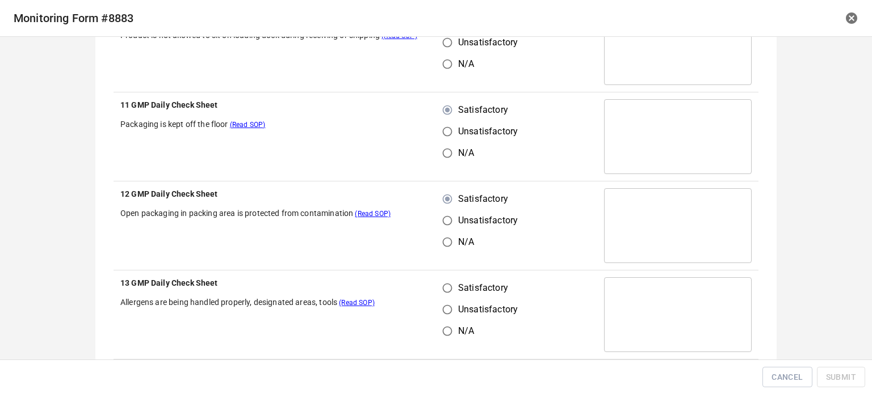
click at [449, 276] on td "Satisfactory Unsatisfactory N/A" at bounding box center [516, 315] width 161 height 89
click at [451, 287] on input "Satisfactory" at bounding box center [448, 289] width 22 height 22
radio input "true"
click at [527, 251] on td "Satisfactory Unsatisfactory N/A" at bounding box center [516, 226] width 161 height 89
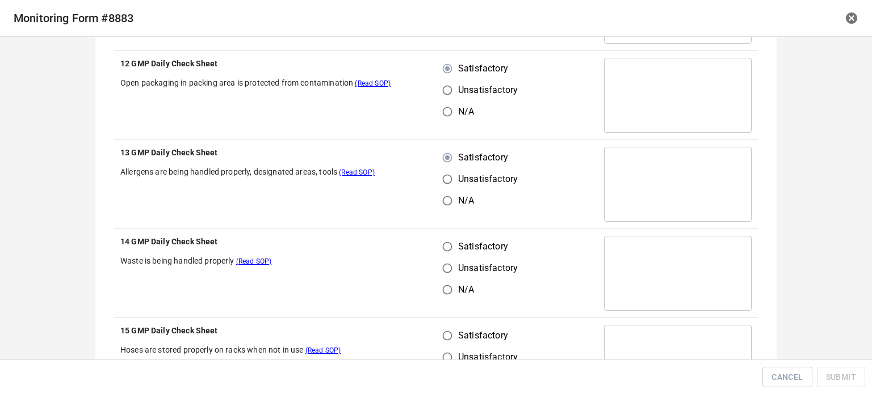
scroll to position [341, 0]
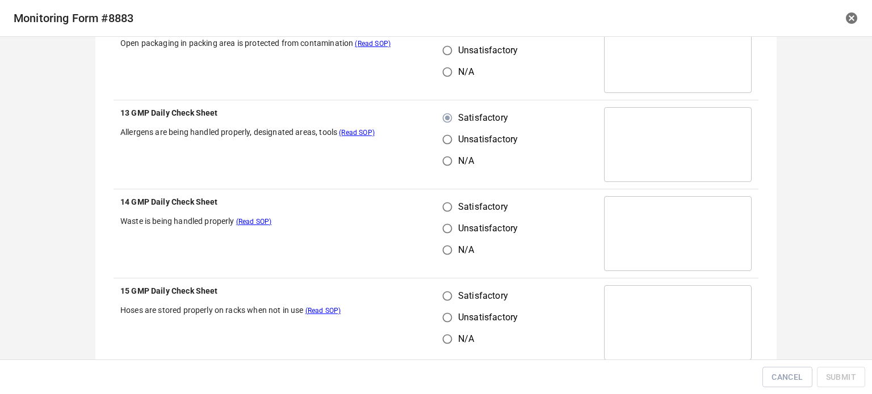
drag, startPoint x: 439, startPoint y: 200, endPoint x: 449, endPoint y: 278, distance: 77.9
click at [439, 202] on input "Satisfactory" at bounding box center [448, 207] width 22 height 22
radio input "true"
drag, startPoint x: 438, startPoint y: 299, endPoint x: 512, endPoint y: 263, distance: 82.0
click at [443, 301] on input "Satisfactory" at bounding box center [448, 297] width 22 height 22
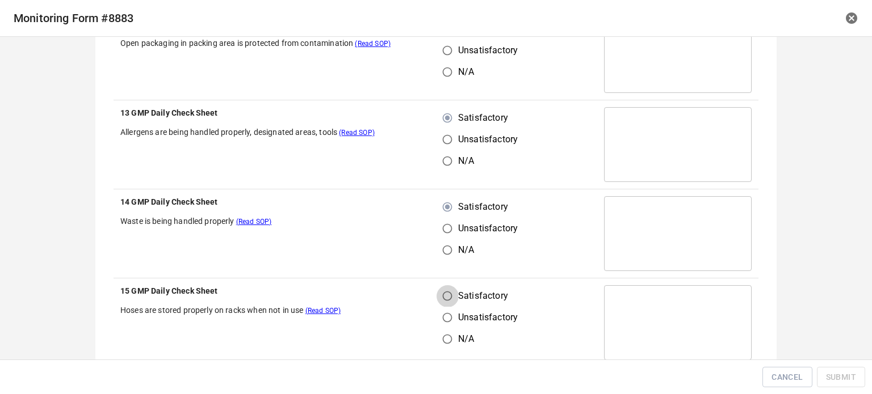
radio input "true"
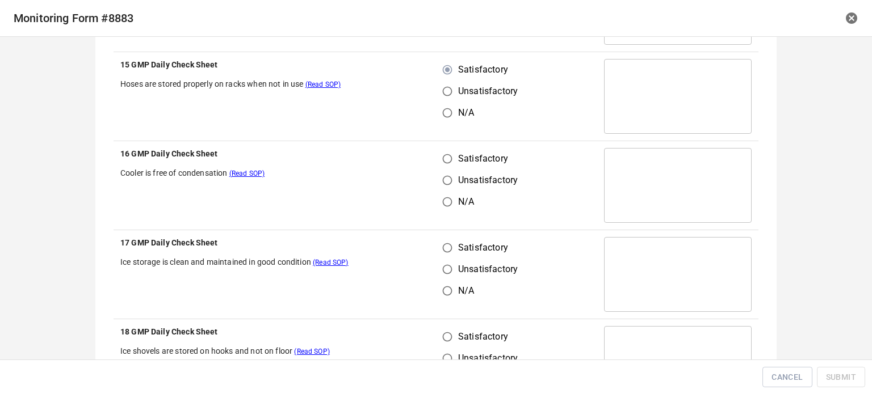
scroll to position [568, 0]
click at [438, 154] on input "Satisfactory" at bounding box center [448, 159] width 22 height 22
radio input "true"
click at [439, 238] on input "Satisfactory" at bounding box center [448, 248] width 22 height 22
radio input "true"
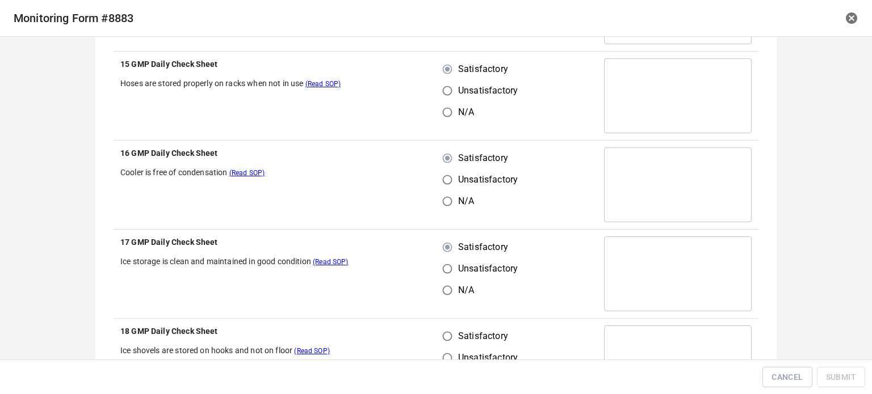
drag, startPoint x: 438, startPoint y: 326, endPoint x: 464, endPoint y: 335, distance: 27.1
click at [455, 333] on label "Satisfactory" at bounding box center [477, 337] width 81 height 22
click at [455, 333] on input "Satisfactory" at bounding box center [448, 337] width 22 height 22
radio input "true"
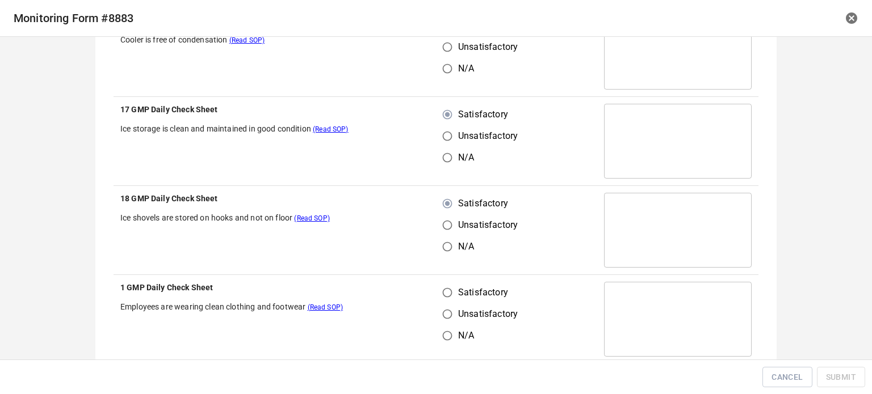
scroll to position [795, 0]
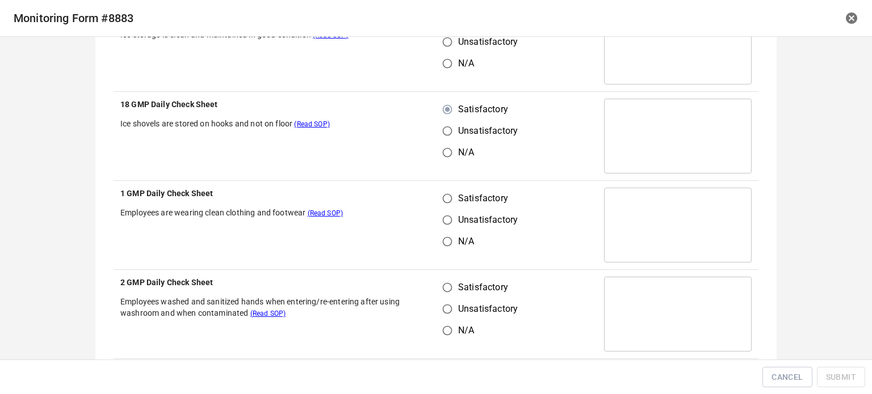
click at [449, 202] on input "Satisfactory" at bounding box center [448, 199] width 22 height 22
radio input "true"
drag, startPoint x: 450, startPoint y: 284, endPoint x: 497, endPoint y: 255, distance: 55.3
click at [450, 284] on input "Satisfactory" at bounding box center [448, 288] width 22 height 22
radio input "true"
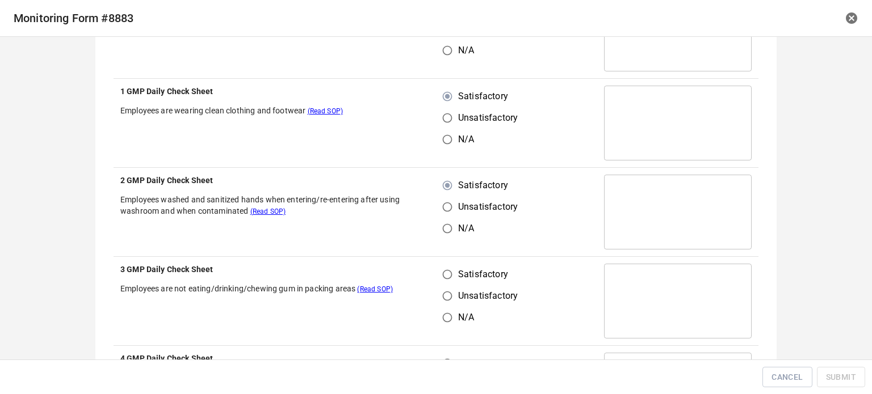
scroll to position [1022, 0]
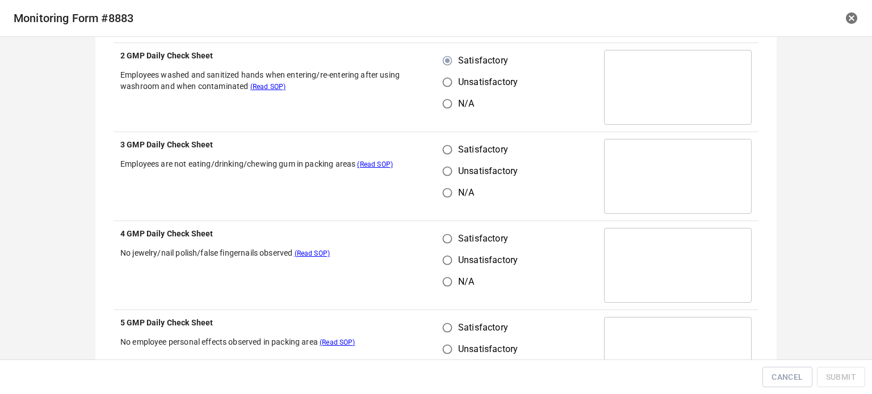
click at [443, 150] on input "Satisfactory" at bounding box center [448, 150] width 22 height 22
radio input "true"
click at [444, 228] on input "Satisfactory" at bounding box center [448, 239] width 22 height 22
radio input "true"
click at [461, 327] on label "Satisfactory" at bounding box center [477, 328] width 81 height 22
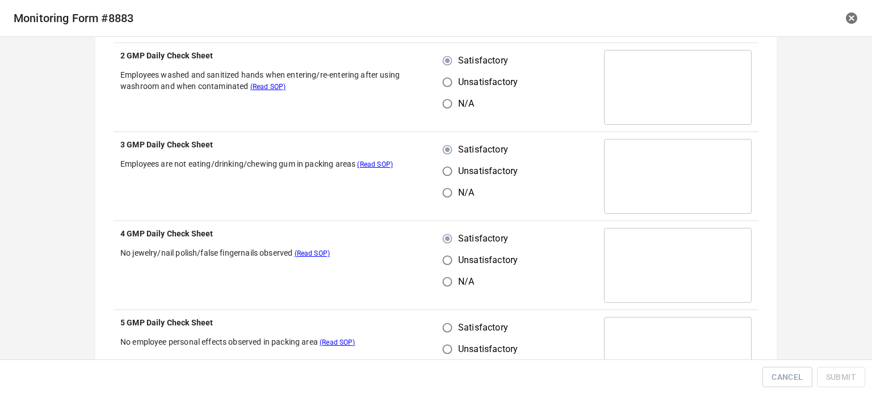
click at [458, 327] on input "Satisfactory" at bounding box center [448, 328] width 22 height 22
radio input "true"
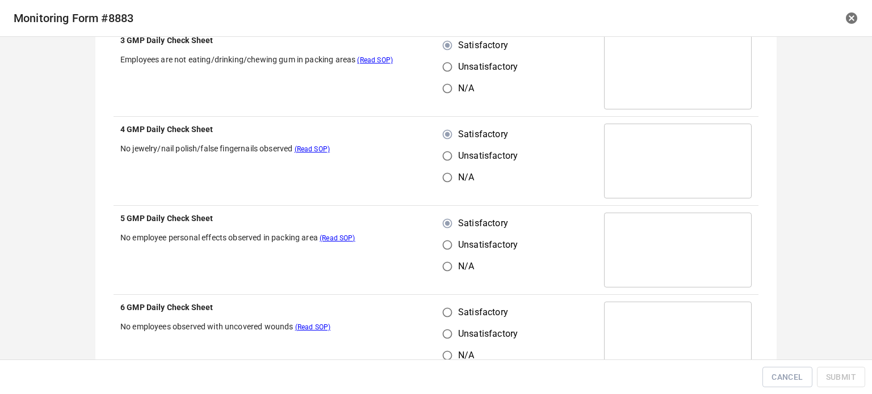
scroll to position [1249, 0]
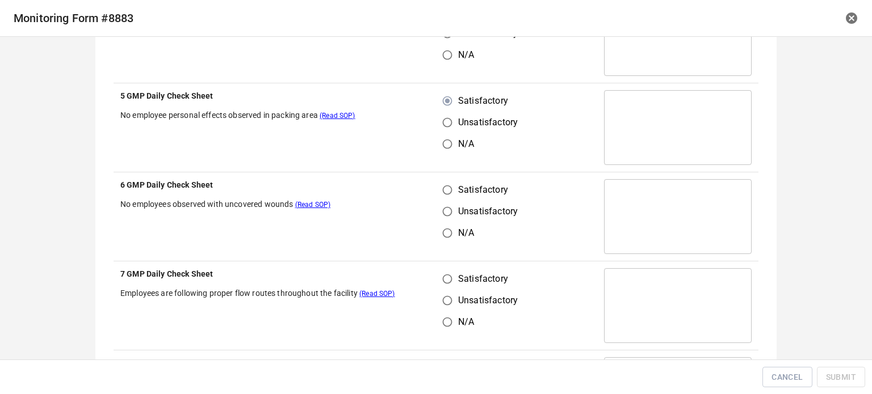
click at [445, 188] on input "Satisfactory" at bounding box center [448, 190] width 22 height 22
radio input "true"
drag, startPoint x: 447, startPoint y: 269, endPoint x: 470, endPoint y: 281, distance: 25.6
click at [448, 278] on input "Satisfactory" at bounding box center [448, 279] width 22 height 22
radio input "true"
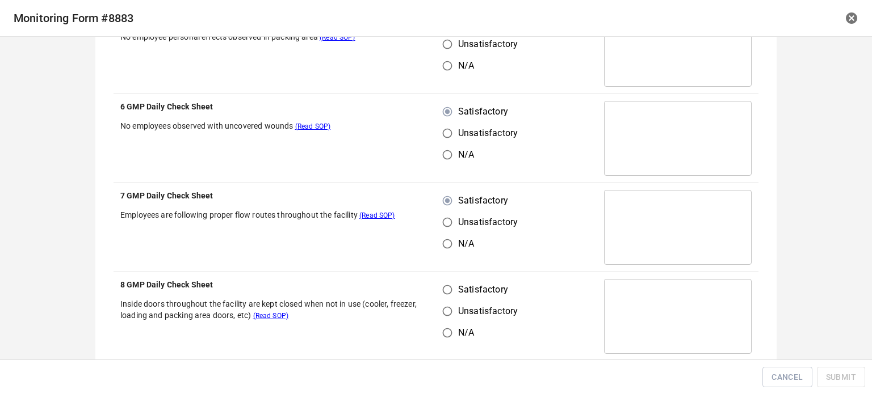
scroll to position [1476, 0]
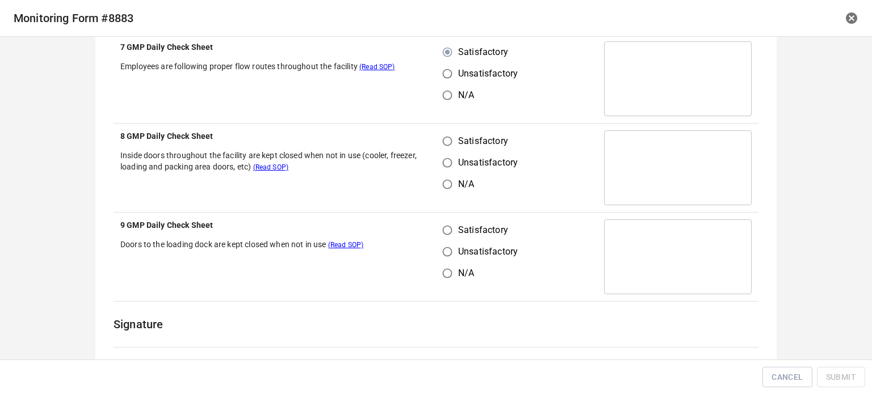
click at [437, 144] on input "Satisfactory" at bounding box center [448, 142] width 22 height 22
radio input "true"
click at [444, 224] on input "Satisfactory" at bounding box center [448, 231] width 22 height 22
radio input "true"
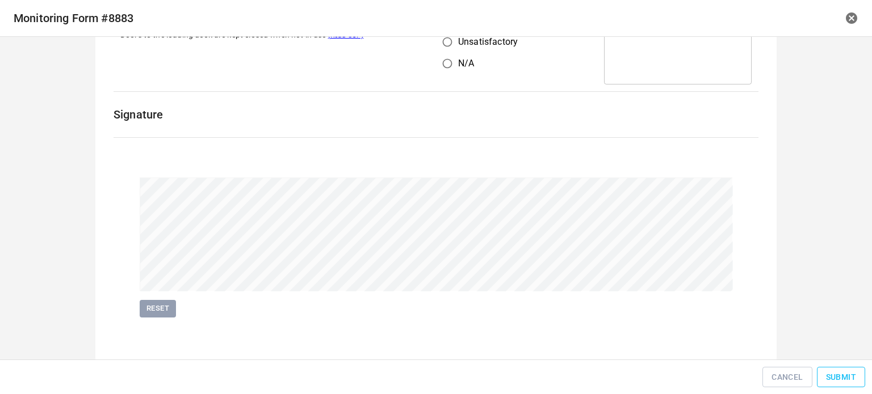
click at [850, 379] on span "Submit" at bounding box center [841, 378] width 30 height 14
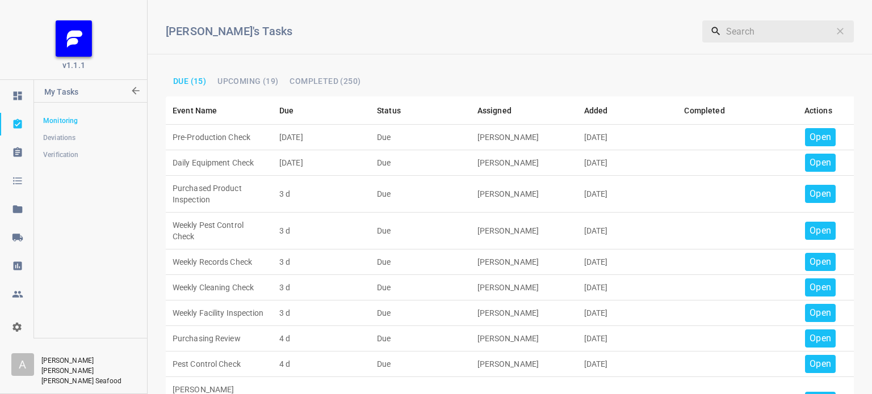
click at [818, 137] on p "Open" at bounding box center [820, 138] width 22 height 14
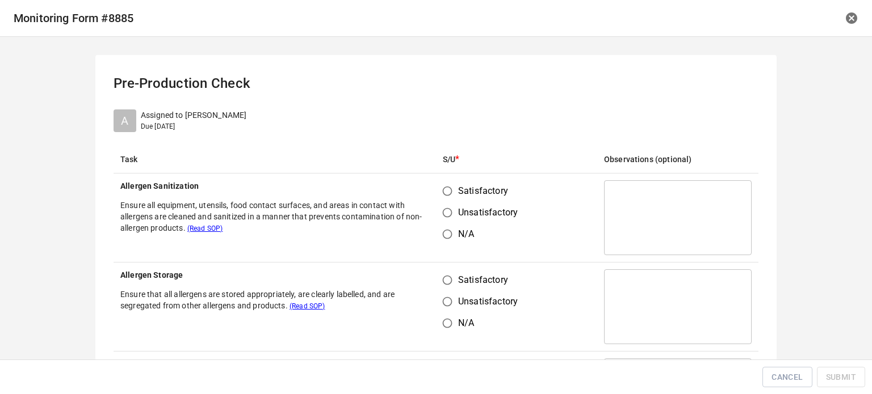
drag, startPoint x: 450, startPoint y: 186, endPoint x: 444, endPoint y: 268, distance: 81.9
click at [450, 188] on input "Satisfactory" at bounding box center [448, 192] width 22 height 22
radio input "true"
click at [437, 293] on input "Unsatisfactory" at bounding box center [448, 302] width 22 height 22
radio input "true"
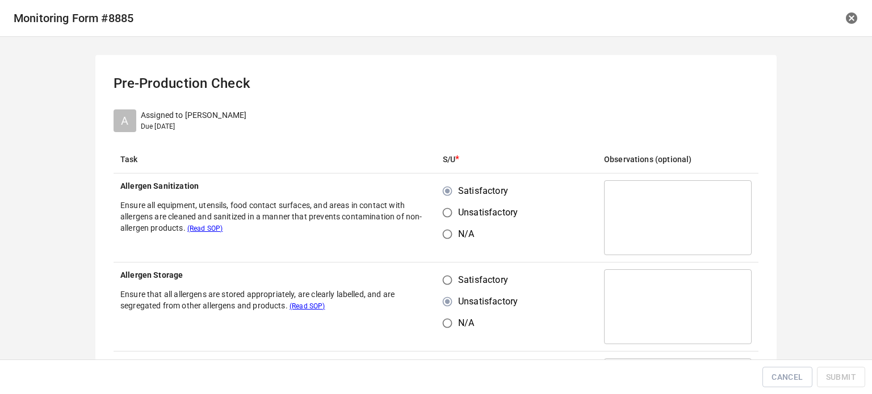
drag, startPoint x: 434, startPoint y: 286, endPoint x: 460, endPoint y: 268, distance: 31.5
click at [437, 286] on input "Satisfactory" at bounding box center [448, 281] width 22 height 22
radio input "true"
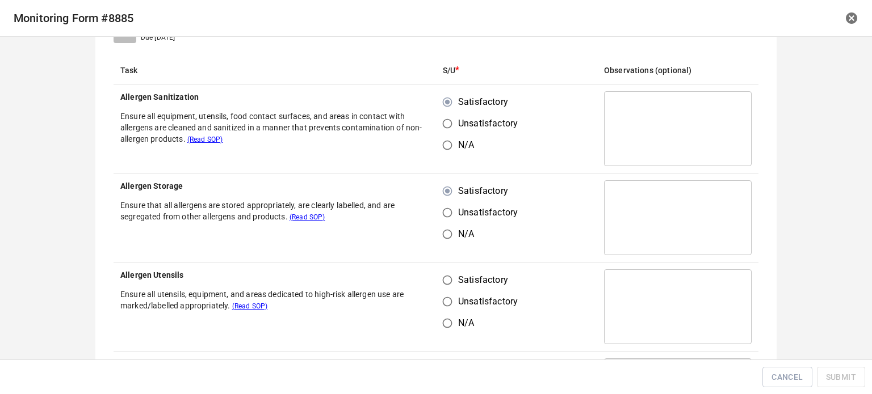
scroll to position [170, 0]
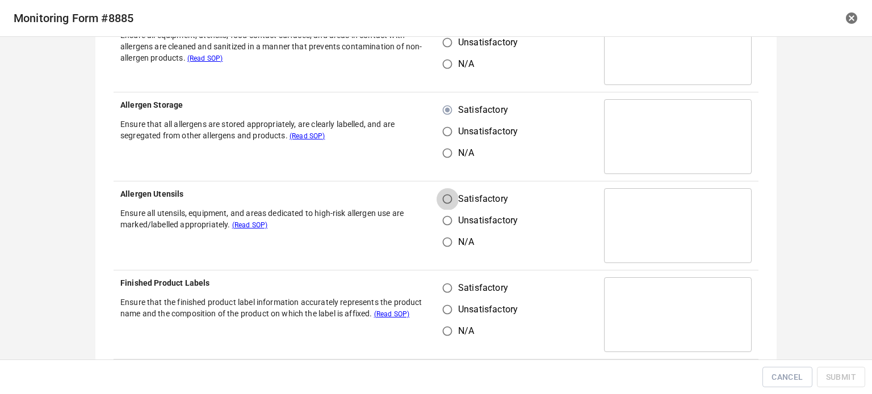
click at [439, 203] on input "Satisfactory" at bounding box center [448, 199] width 22 height 22
radio input "true"
drag, startPoint x: 443, startPoint y: 278, endPoint x: 454, endPoint y: 292, distance: 18.2
click at [450, 289] on input "Satisfactory" at bounding box center [448, 289] width 22 height 22
radio input "true"
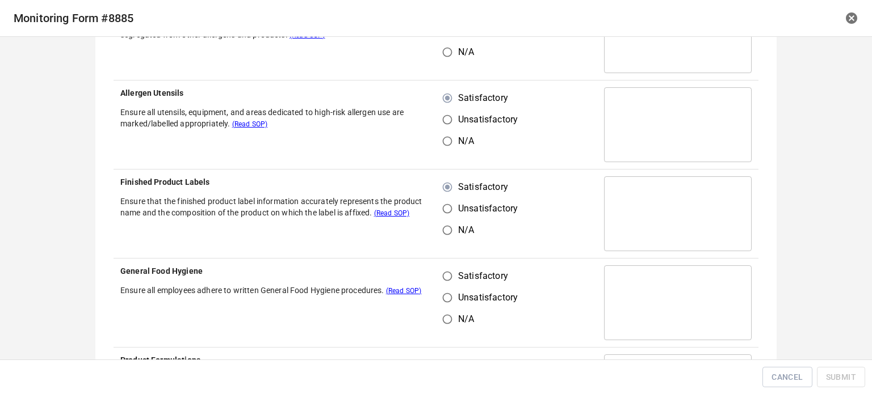
scroll to position [397, 0]
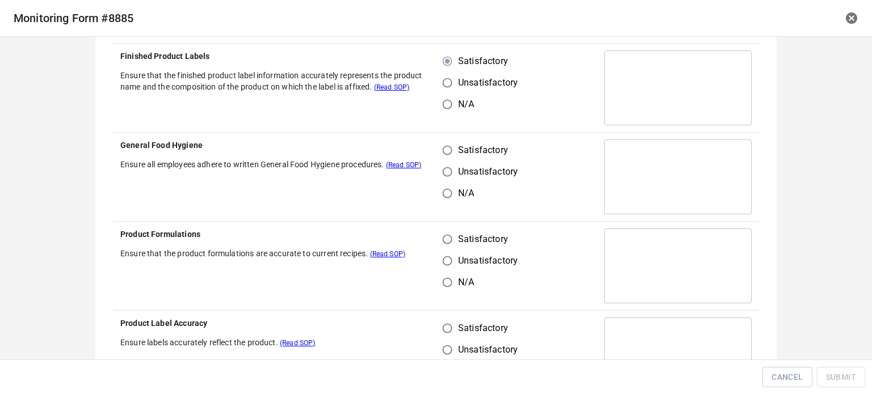
click at [444, 149] on input "Satisfactory" at bounding box center [448, 151] width 22 height 22
radio input "true"
click at [439, 249] on input "Satisfactory" at bounding box center [448, 240] width 22 height 22
radio input "true"
click at [443, 330] on input "Satisfactory" at bounding box center [448, 329] width 22 height 22
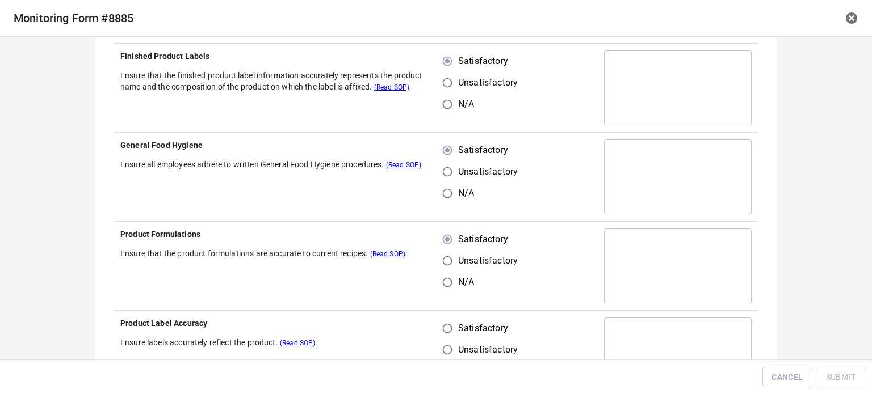
radio input "true"
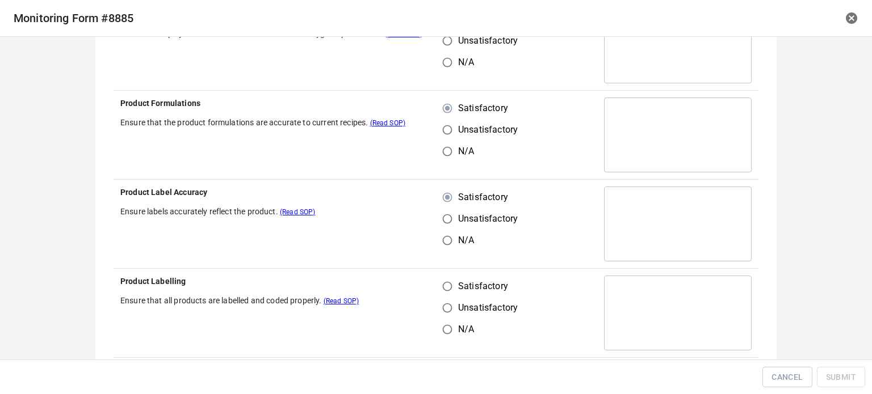
scroll to position [624, 0]
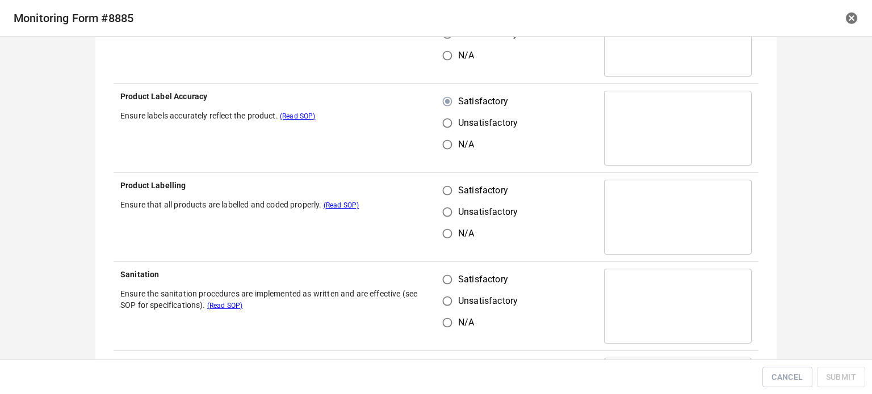
click at [437, 195] on input "Satisfactory" at bounding box center [448, 191] width 22 height 22
radio input "true"
click at [457, 288] on label "Satisfactory" at bounding box center [477, 280] width 81 height 22
click at [457, 288] on input "Satisfactory" at bounding box center [448, 280] width 22 height 22
radio input "true"
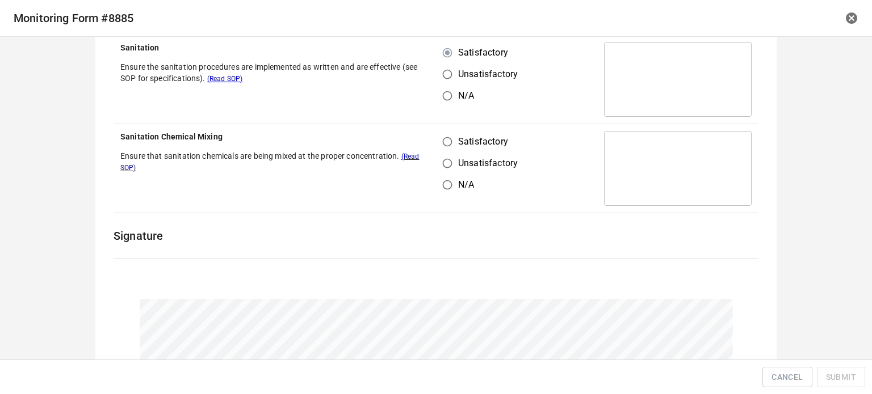
click at [444, 138] on input "Satisfactory" at bounding box center [448, 142] width 22 height 22
radio input "true"
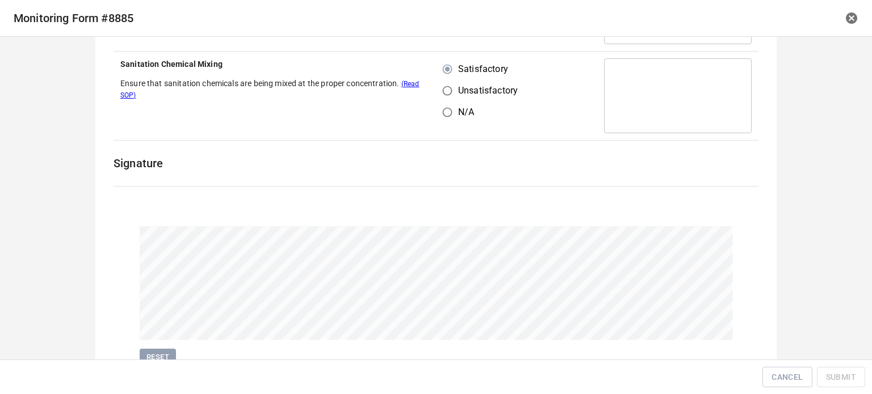
scroll to position [974, 0]
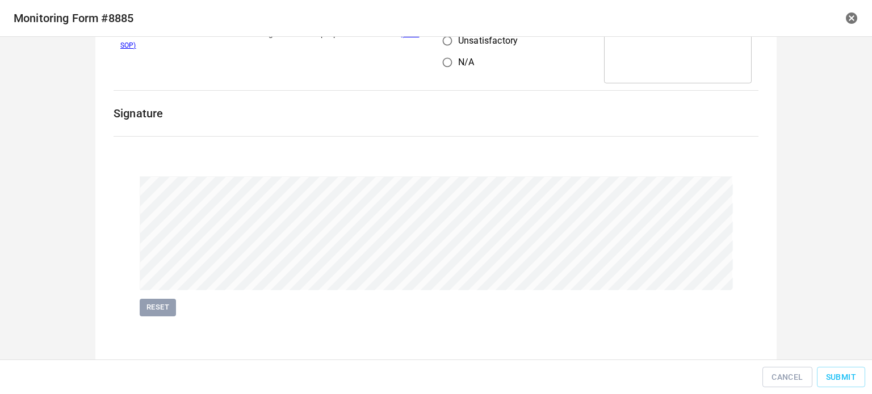
click at [870, 376] on div "Cancel Submit" at bounding box center [436, 377] width 872 height 35
click at [845, 372] on span "Submit" at bounding box center [841, 378] width 30 height 14
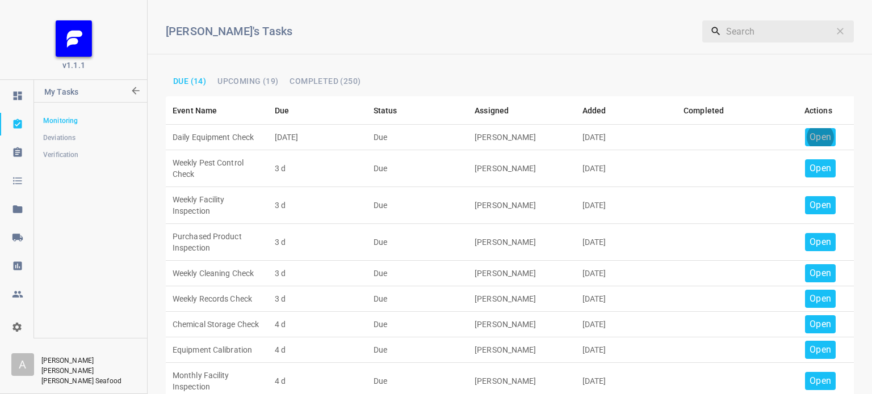
click at [805, 131] on div "Open" at bounding box center [820, 137] width 31 height 18
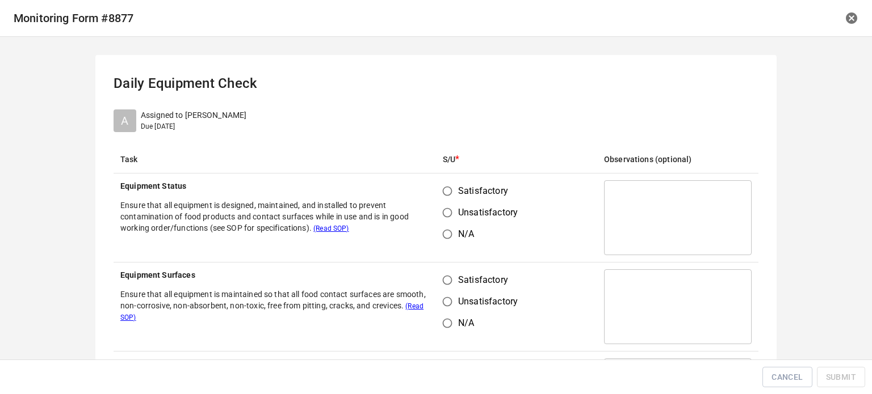
click at [442, 191] on input "Satisfactory" at bounding box center [448, 192] width 22 height 22
radio input "true"
click at [456, 275] on label "Satisfactory" at bounding box center [477, 281] width 81 height 22
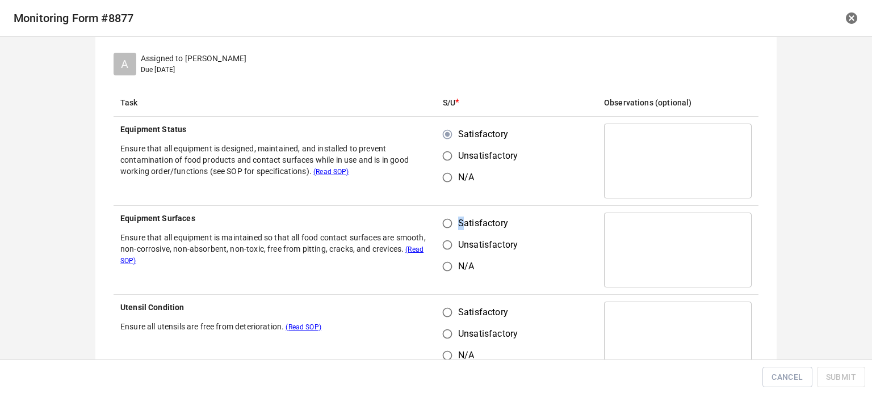
click at [437, 216] on input "Satisfactory" at bounding box center [448, 224] width 22 height 22
radio input "true"
click at [445, 314] on input "Satisfactory" at bounding box center [448, 313] width 22 height 22
radio input "true"
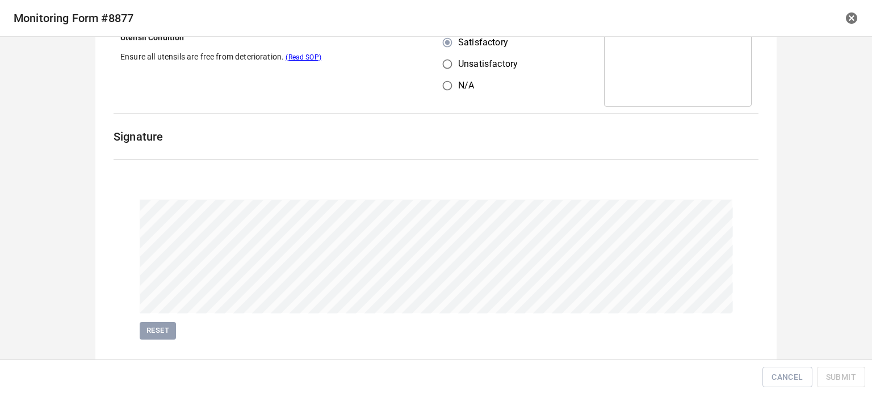
scroll to position [341, 0]
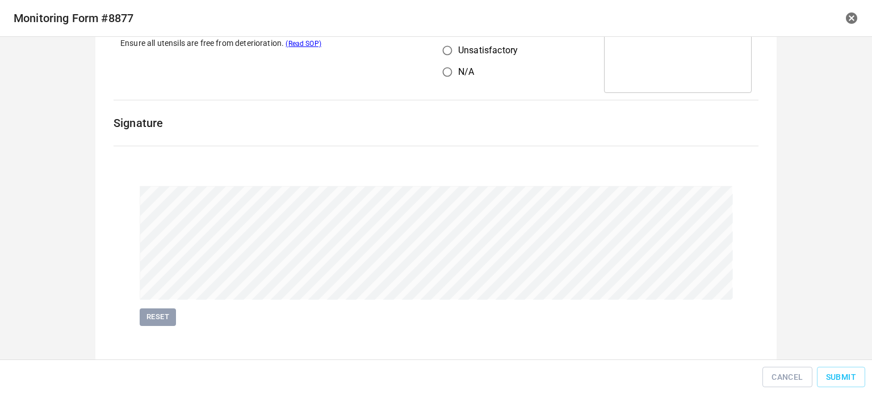
drag, startPoint x: 158, startPoint y: 321, endPoint x: 284, endPoint y: 306, distance: 127.5
click at [162, 321] on span "Reset" at bounding box center [157, 317] width 25 height 13
click at [838, 366] on div "Cancel Submit" at bounding box center [436, 378] width 863 height 26
click at [829, 376] on span "Submit" at bounding box center [841, 378] width 30 height 14
